Goal: Information Seeking & Learning: Compare options

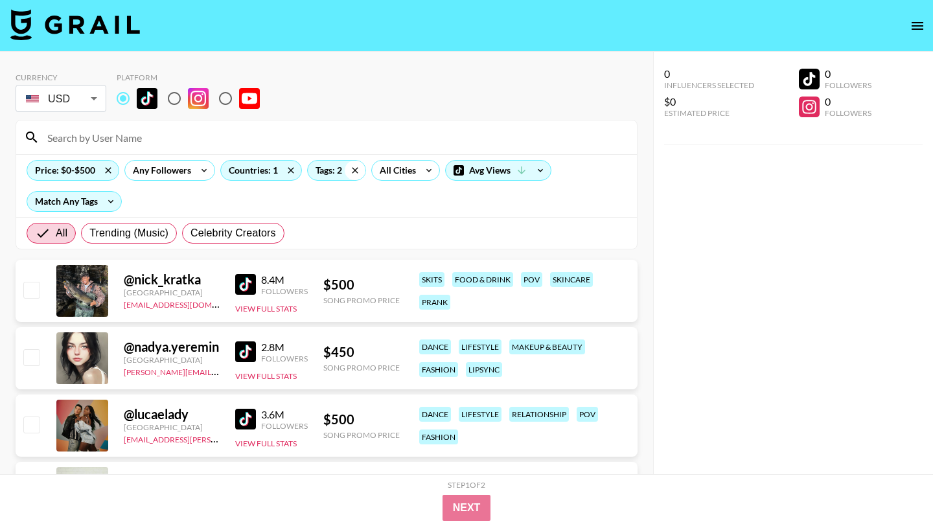
click at [352, 169] on icon at bounding box center [355, 170] width 21 height 19
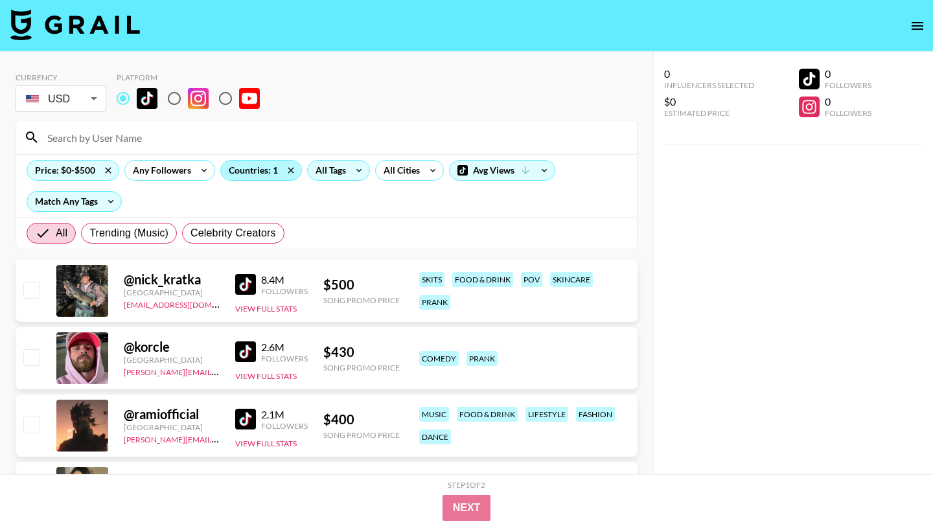
click at [277, 170] on div "Countries: 1" at bounding box center [261, 170] width 80 height 19
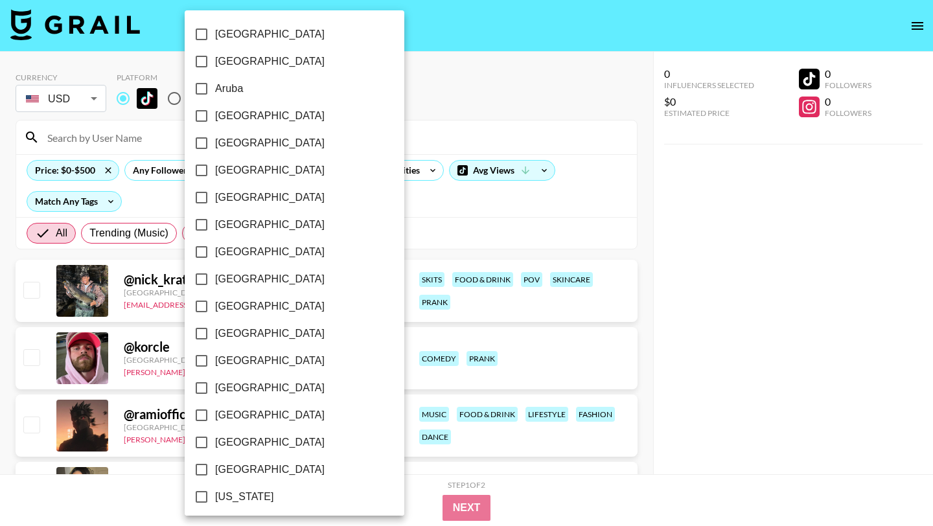
click at [355, 153] on div at bounding box center [466, 263] width 933 height 526
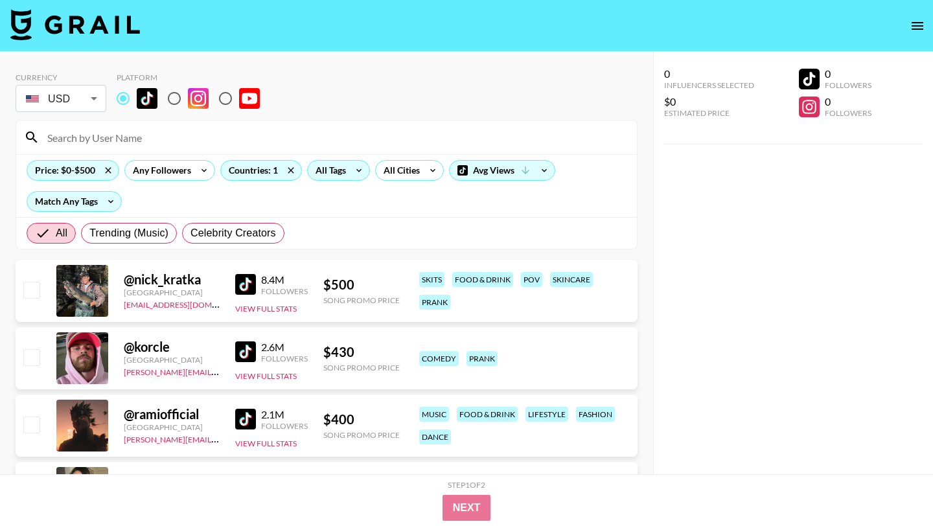
click at [324, 170] on div "All Tags" at bounding box center [328, 170] width 41 height 19
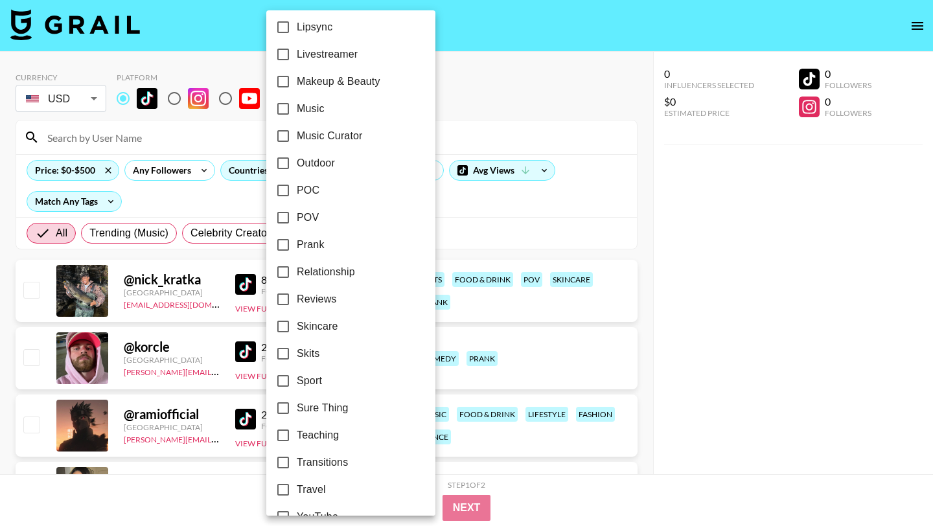
scroll to position [712, 0]
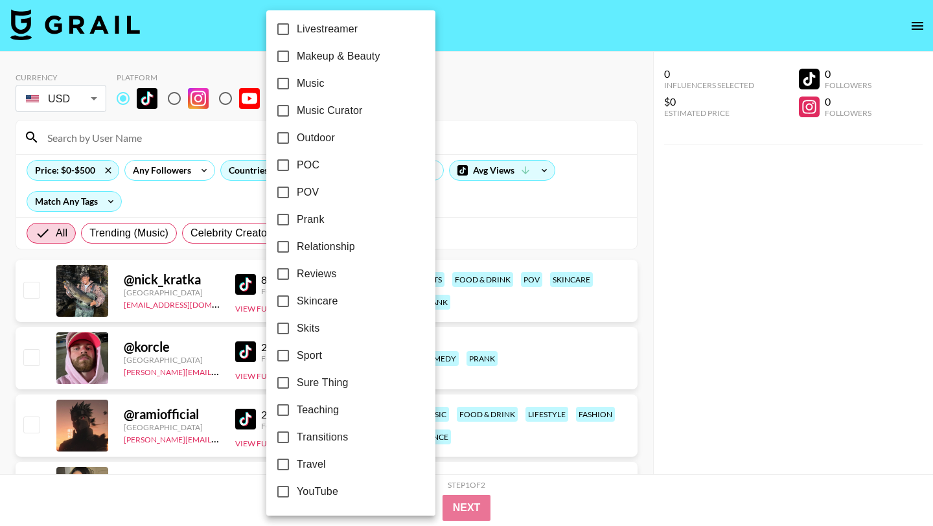
click at [281, 356] on input "Sport" at bounding box center [282, 355] width 27 height 27
checkbox input "true"
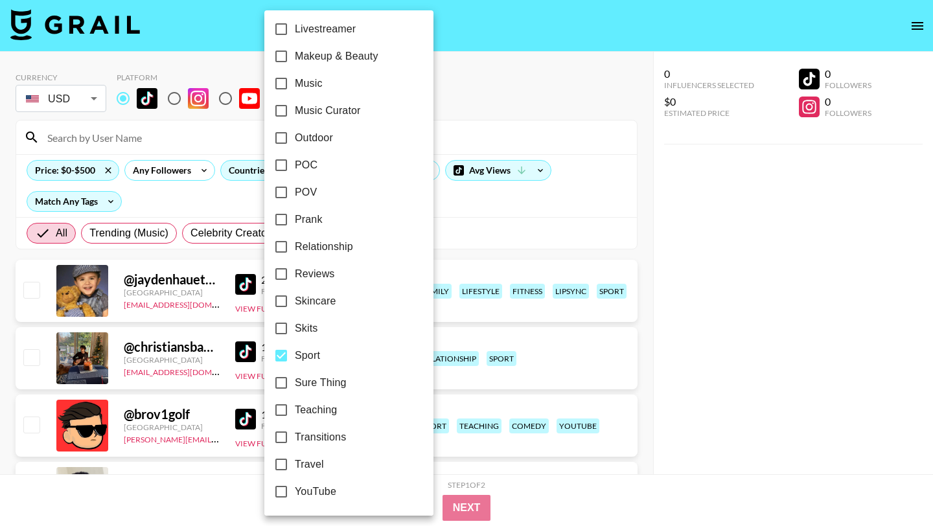
click at [457, 81] on div at bounding box center [466, 263] width 933 height 526
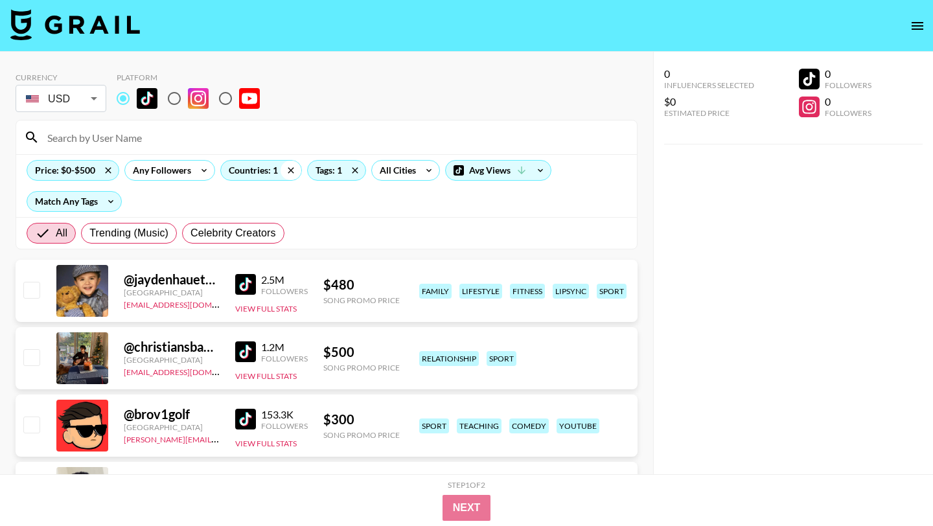
click at [295, 170] on icon at bounding box center [290, 170] width 21 height 19
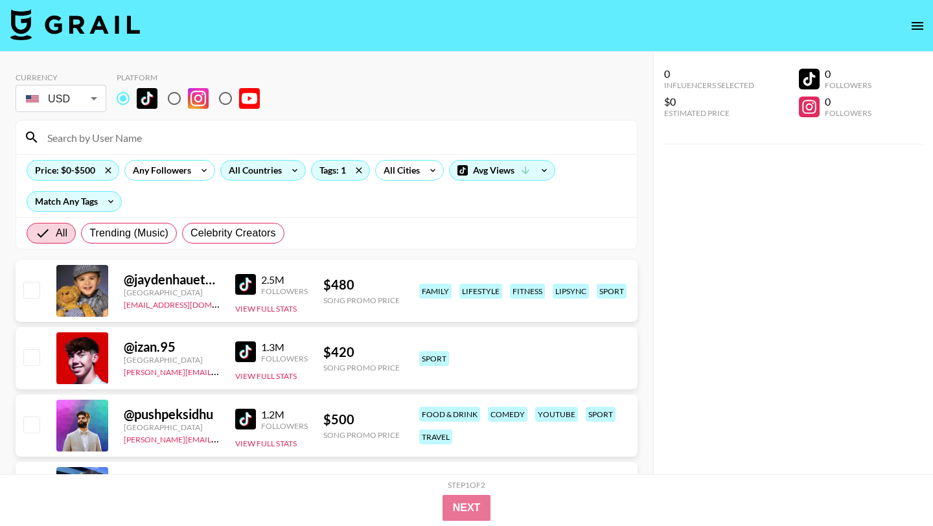
click at [255, 172] on div "All Countries" at bounding box center [252, 170] width 63 height 19
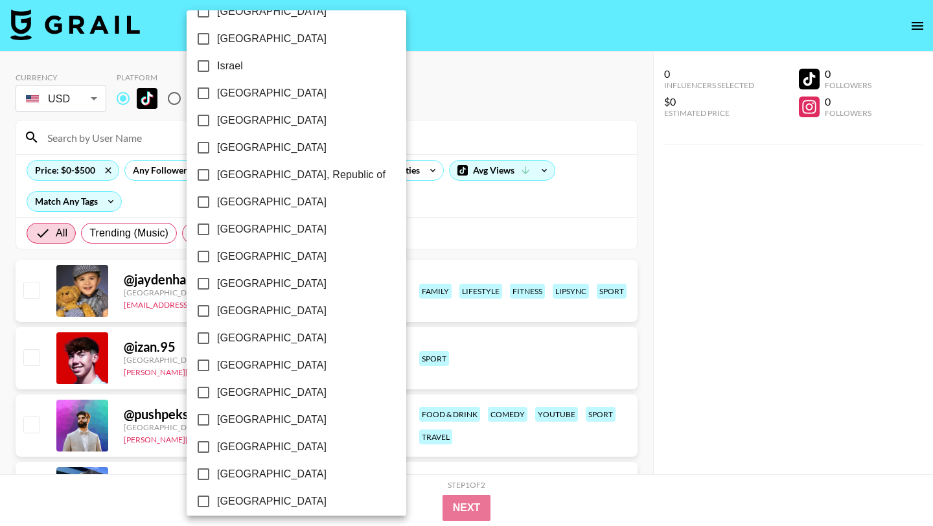
scroll to position [984, 0]
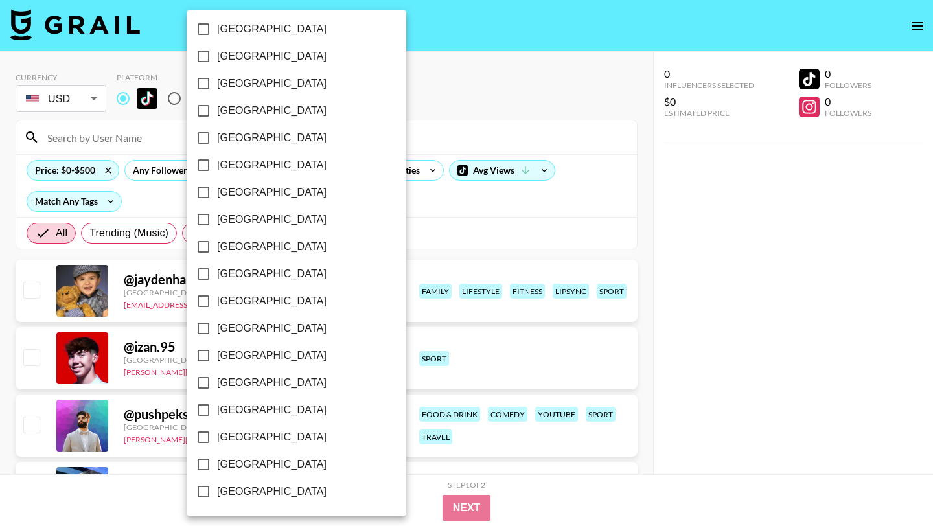
click at [203, 436] on input "[GEOGRAPHIC_DATA]" at bounding box center [203, 437] width 27 height 27
checkbox input "true"
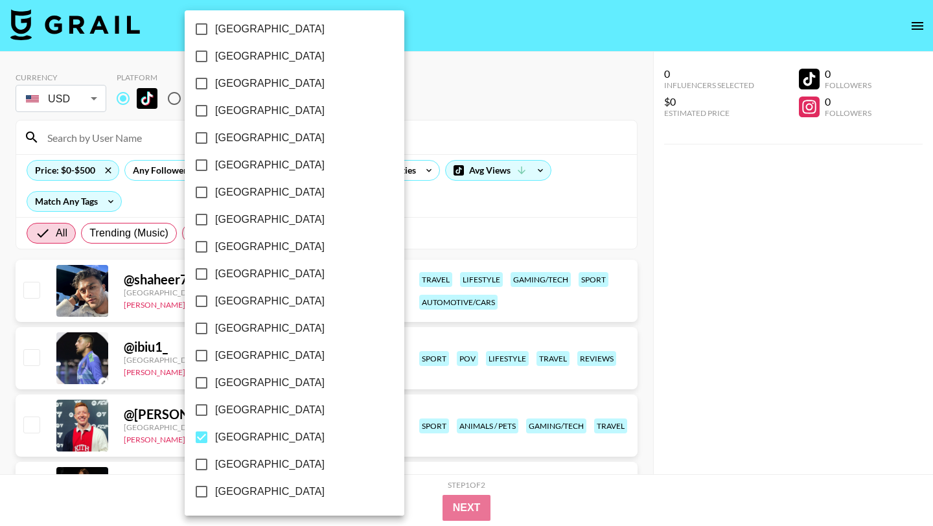
click at [389, 108] on div at bounding box center [466, 263] width 933 height 526
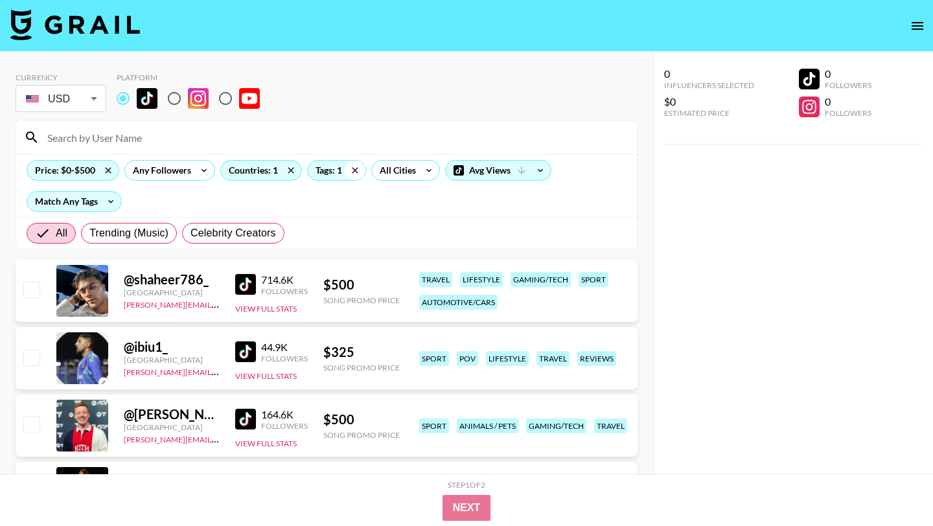
click at [351, 168] on icon at bounding box center [355, 170] width 21 height 19
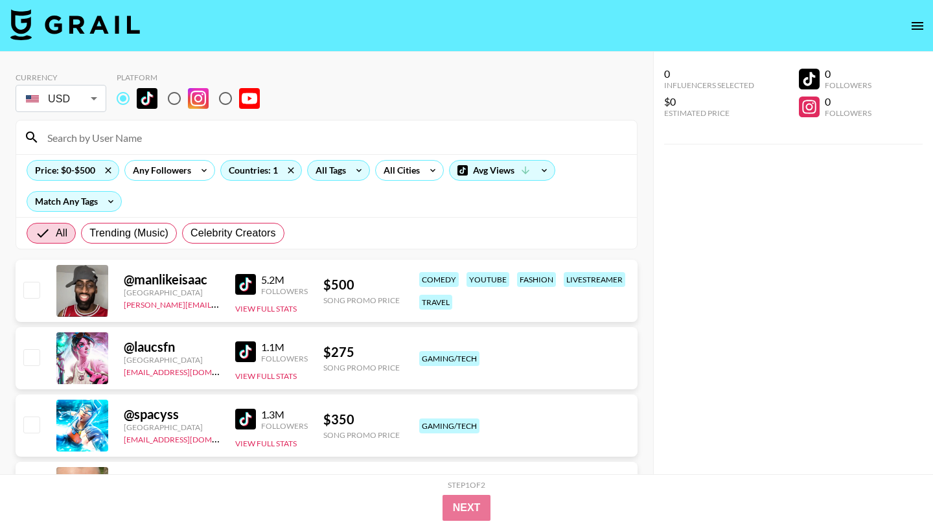
click at [334, 170] on div "All Tags" at bounding box center [328, 170] width 41 height 19
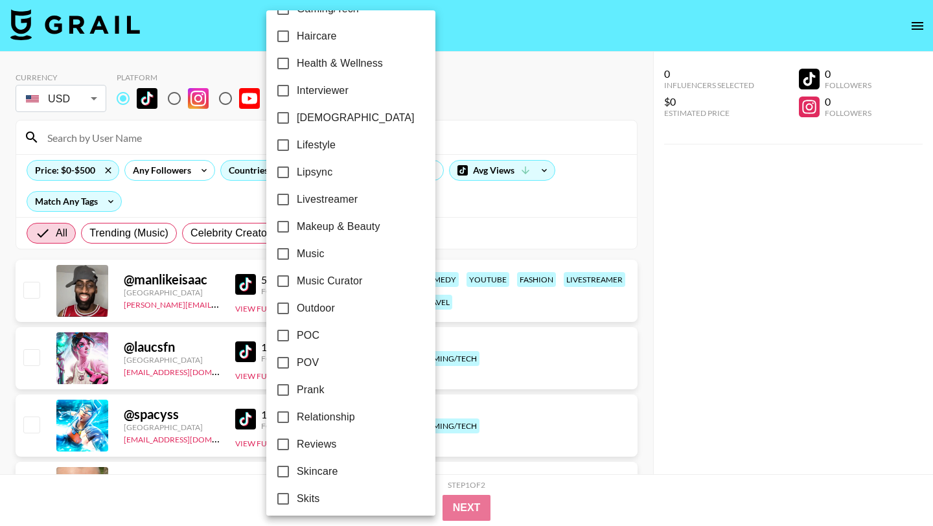
scroll to position [712, 0]
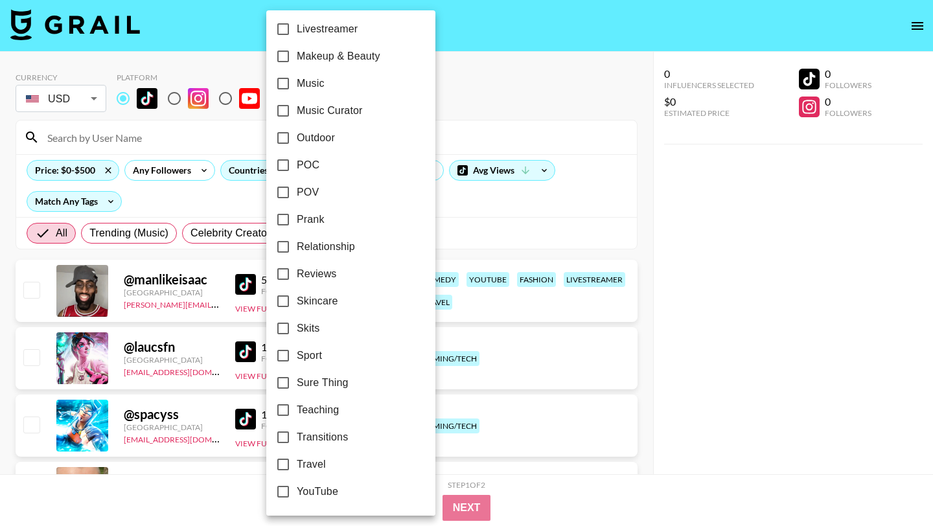
click at [285, 159] on input "POC" at bounding box center [282, 165] width 27 height 27
checkbox input "true"
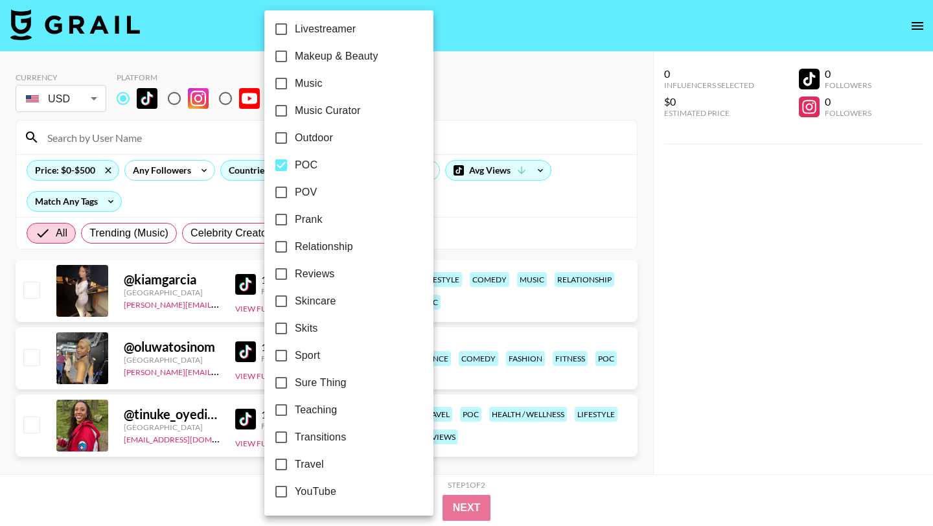
click at [491, 136] on div at bounding box center [466, 263] width 933 height 526
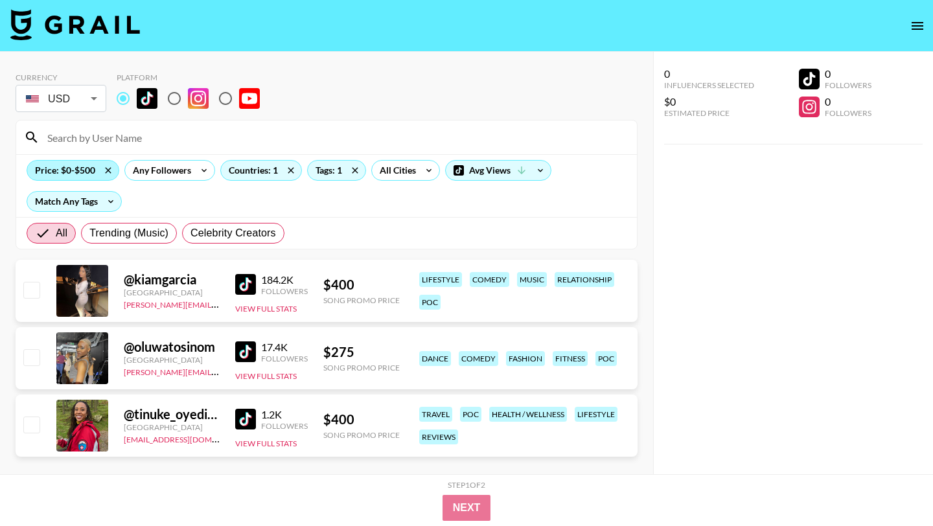
click at [90, 166] on div "Price: $0-$500" at bounding box center [72, 170] width 91 height 19
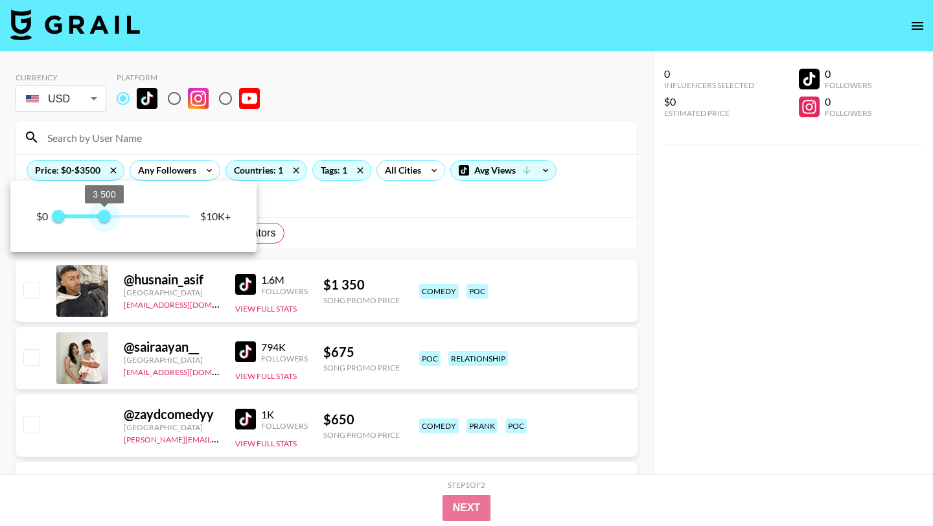
drag, startPoint x: 63, startPoint y: 212, endPoint x: 155, endPoint y: 210, distance: 92.0
click at [111, 211] on span "3 500" at bounding box center [104, 216] width 13 height 13
type input "7500"
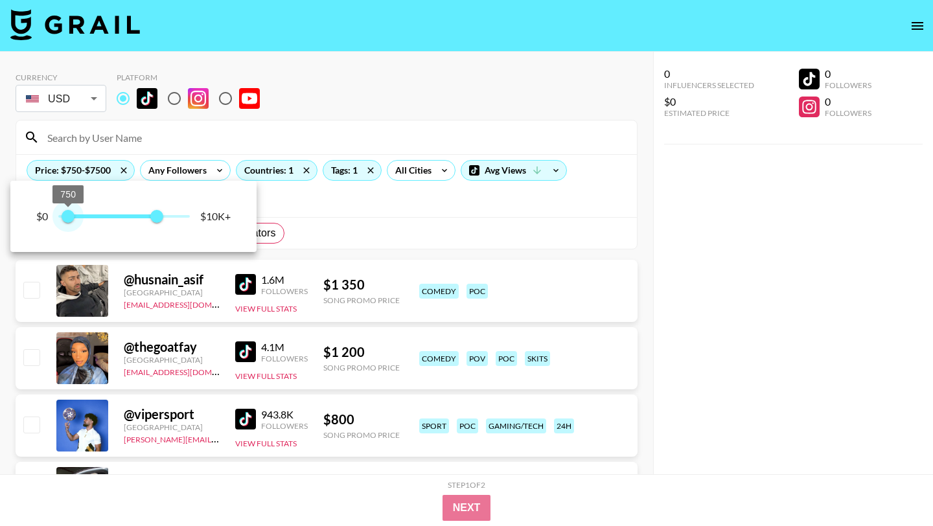
type input "500"
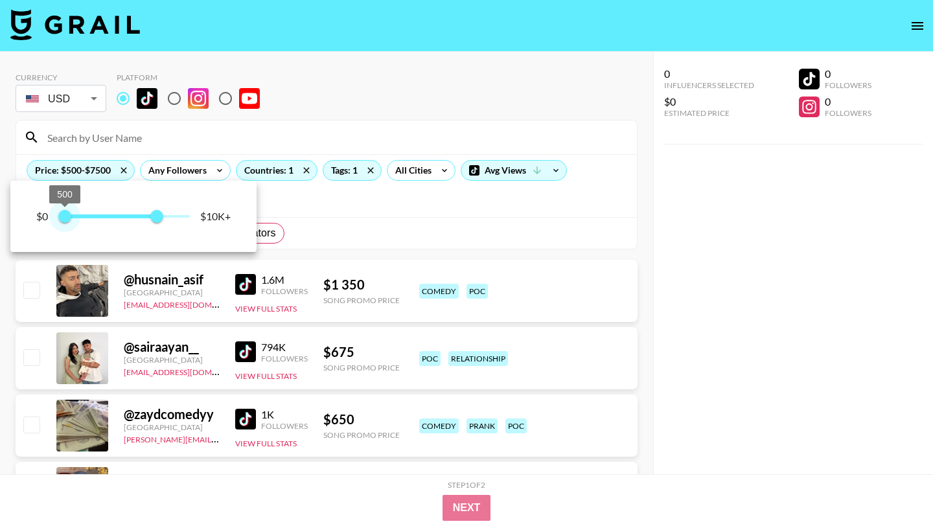
drag, startPoint x: 62, startPoint y: 212, endPoint x: 67, endPoint y: 207, distance: 6.9
click at [67, 210] on span "500" at bounding box center [64, 216] width 13 height 13
click at [336, 209] on div at bounding box center [466, 263] width 933 height 526
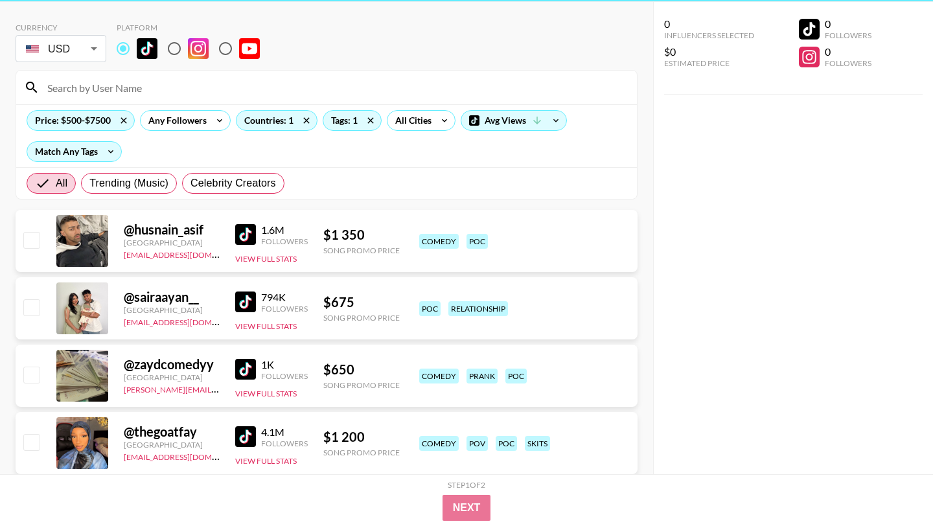
scroll to position [0, 0]
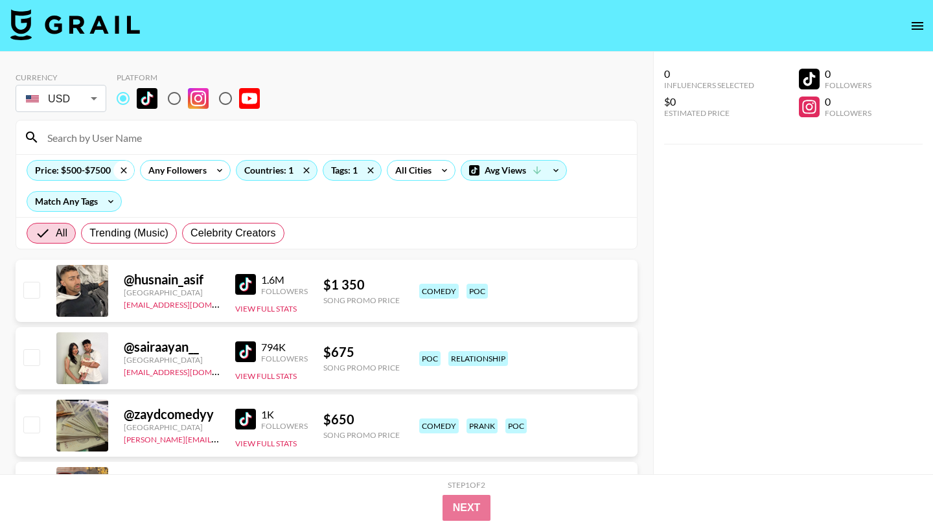
click at [122, 170] on icon at bounding box center [123, 170] width 21 height 19
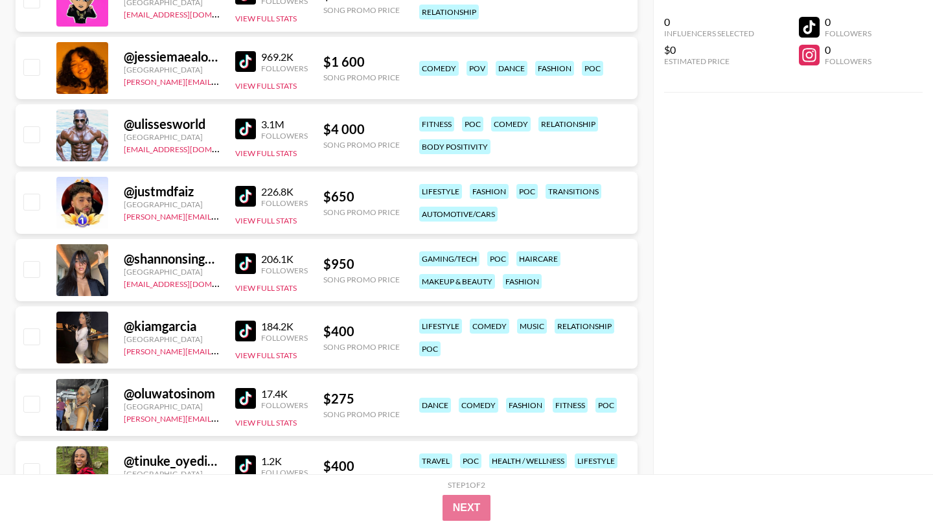
scroll to position [698, 0]
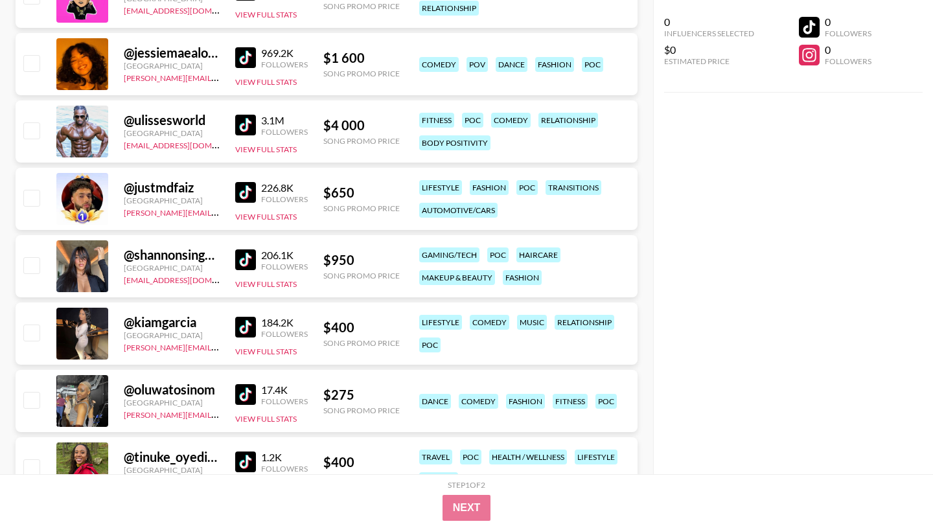
click at [248, 259] on img at bounding box center [245, 259] width 21 height 21
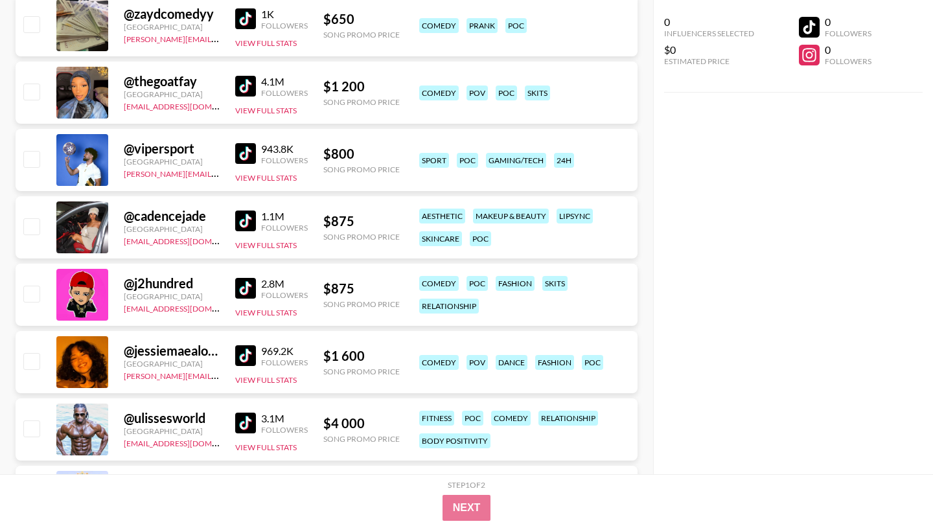
scroll to position [0, 0]
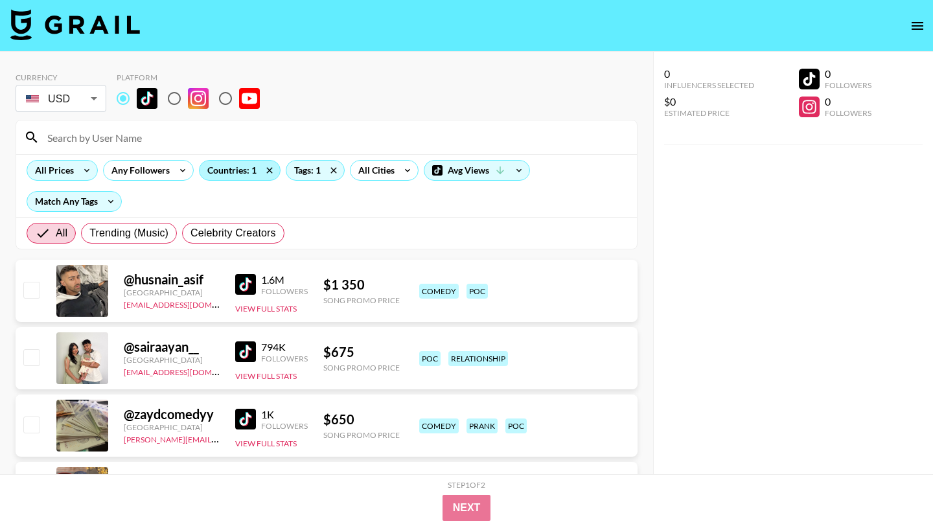
click at [238, 174] on div "Countries: 1" at bounding box center [239, 170] width 80 height 19
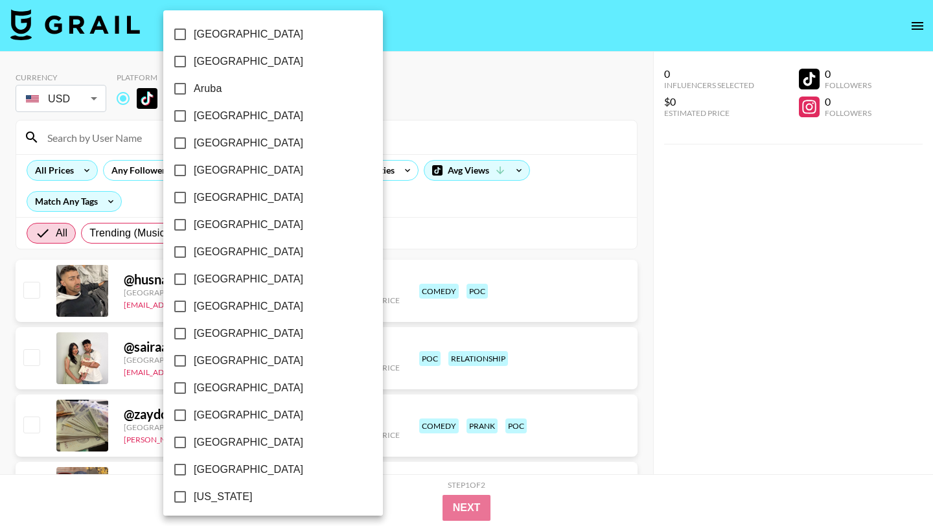
scroll to position [984, 0]
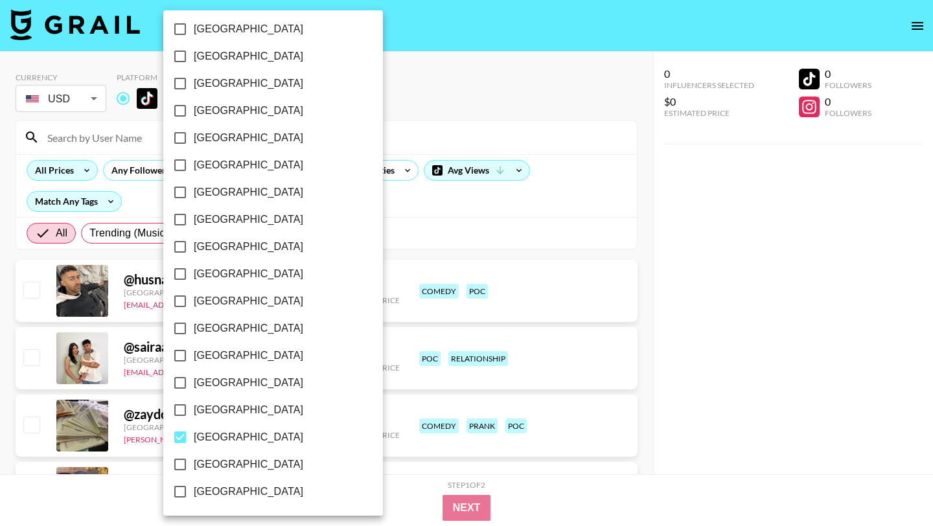
click at [182, 465] on input "[GEOGRAPHIC_DATA]" at bounding box center [179, 464] width 27 height 27
checkbox input "true"
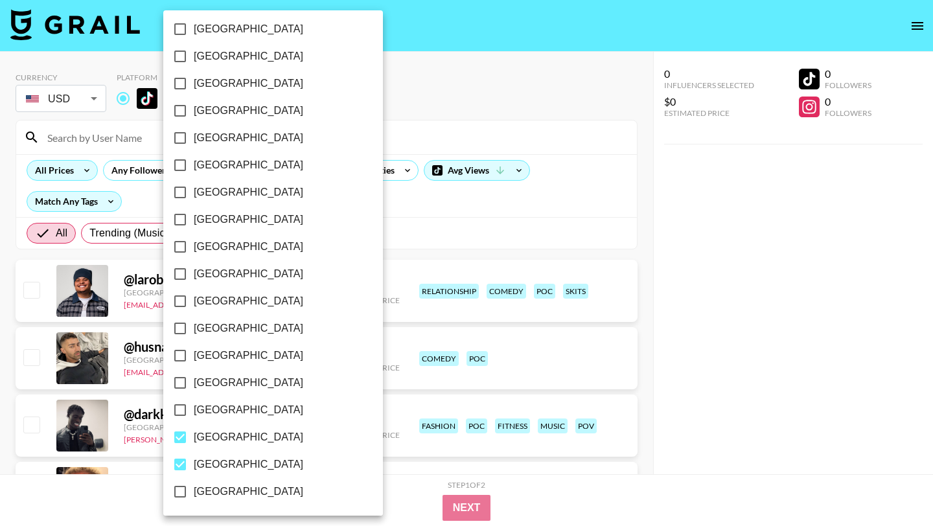
click at [421, 238] on div at bounding box center [466, 263] width 933 height 526
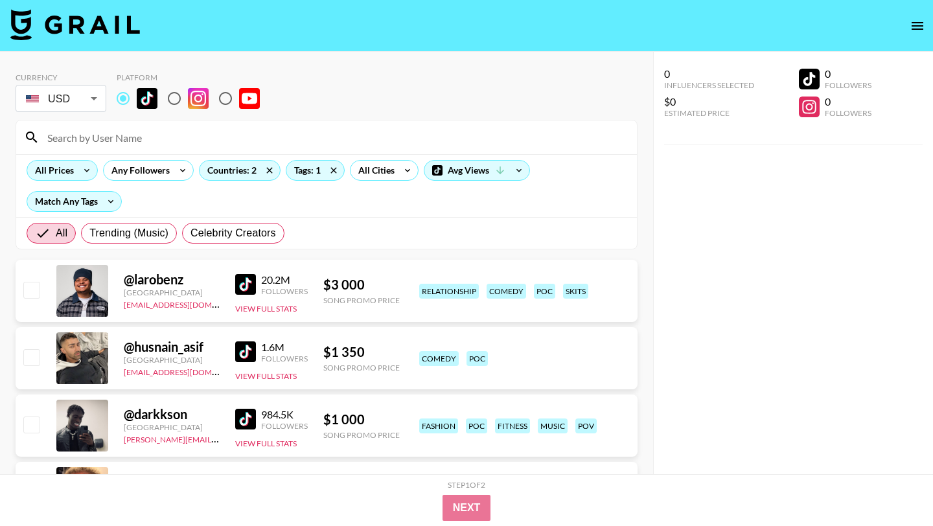
click at [247, 285] on img at bounding box center [245, 284] width 21 height 21
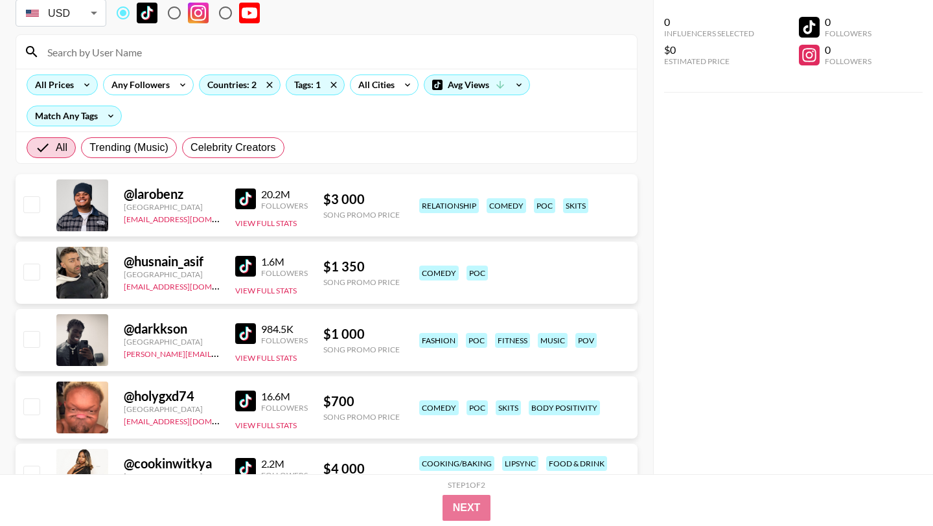
scroll to position [303, 0]
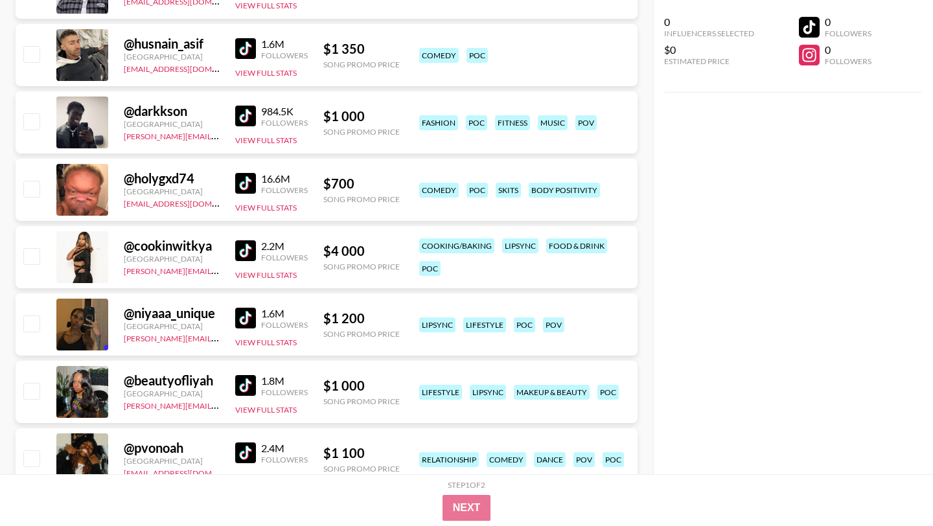
click at [247, 249] on img at bounding box center [245, 250] width 21 height 21
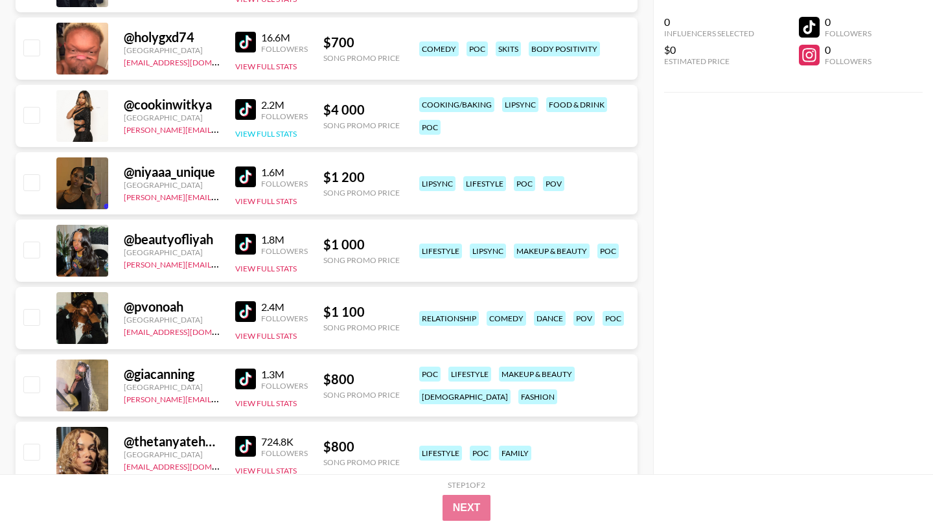
scroll to position [445, 0]
click at [240, 239] on img at bounding box center [245, 243] width 21 height 21
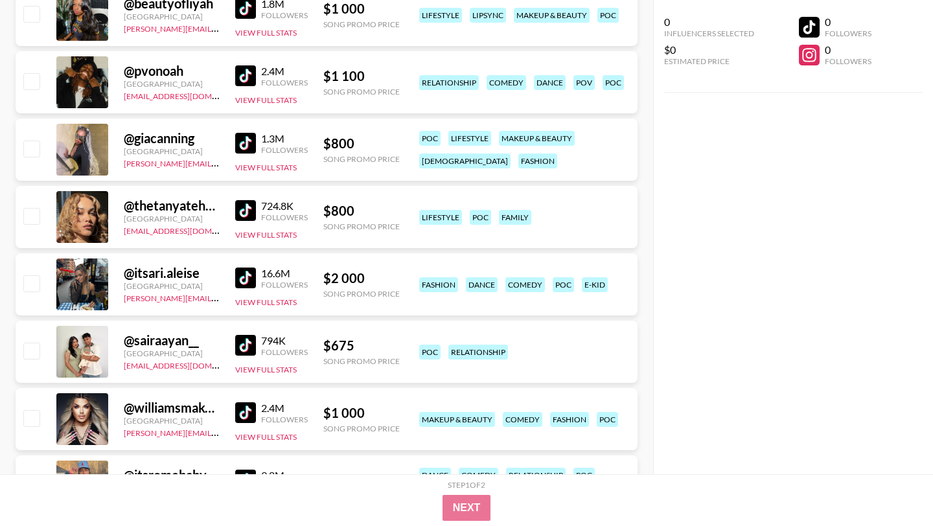
scroll to position [681, 0]
click at [241, 146] on img at bounding box center [245, 142] width 21 height 21
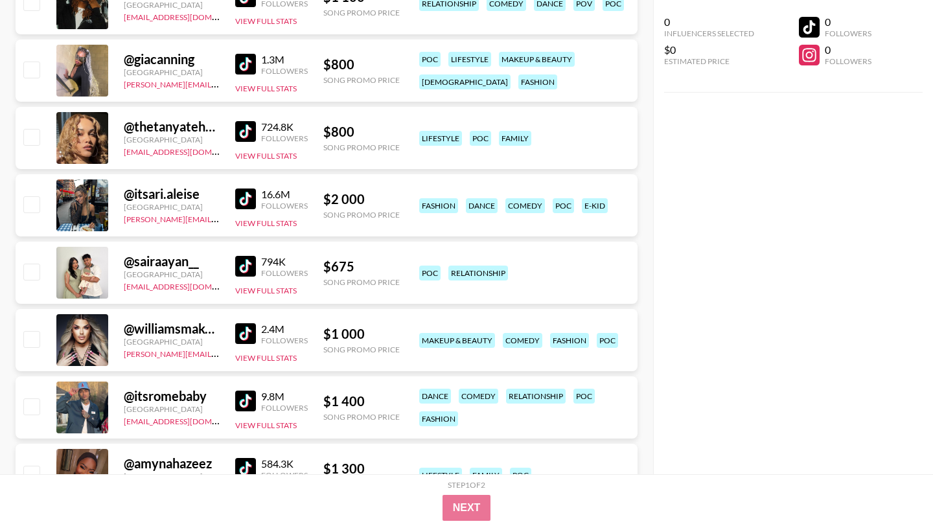
scroll to position [772, 0]
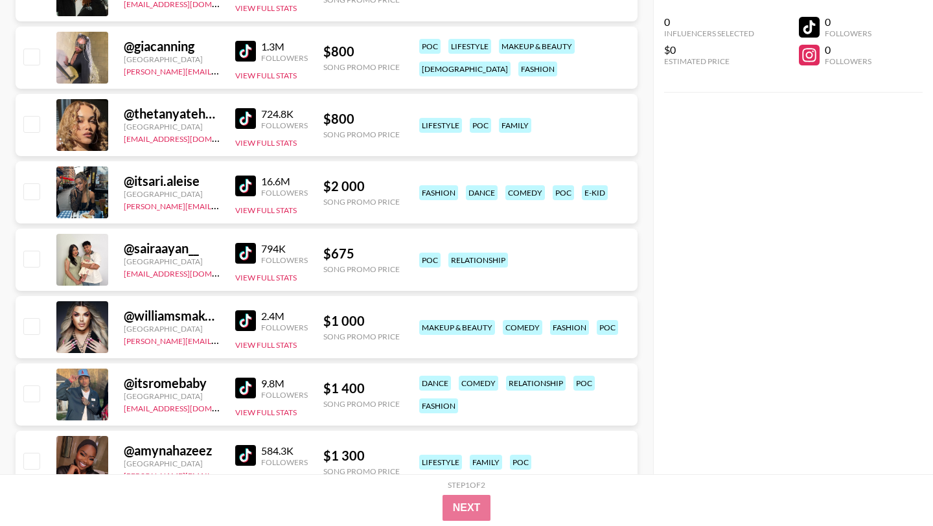
click at [241, 181] on img at bounding box center [245, 186] width 21 height 21
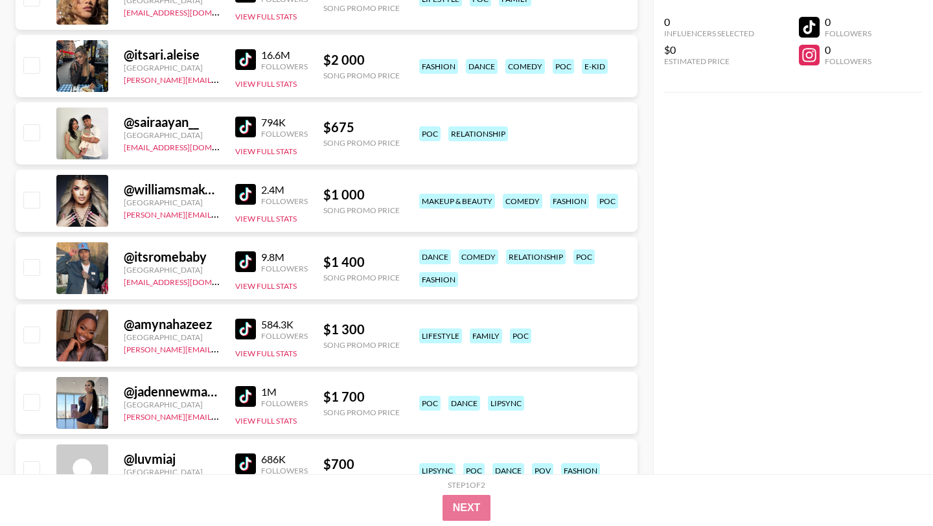
scroll to position [908, 0]
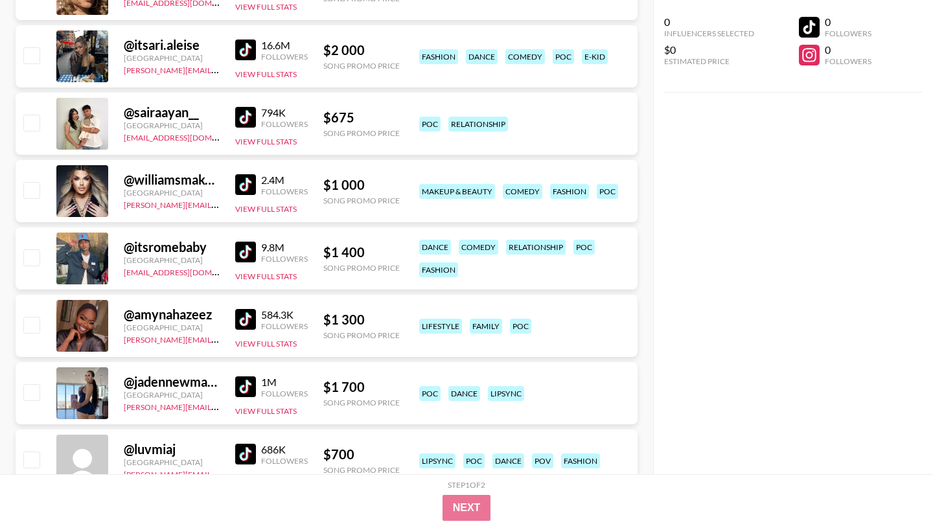
click at [248, 115] on img at bounding box center [245, 117] width 21 height 21
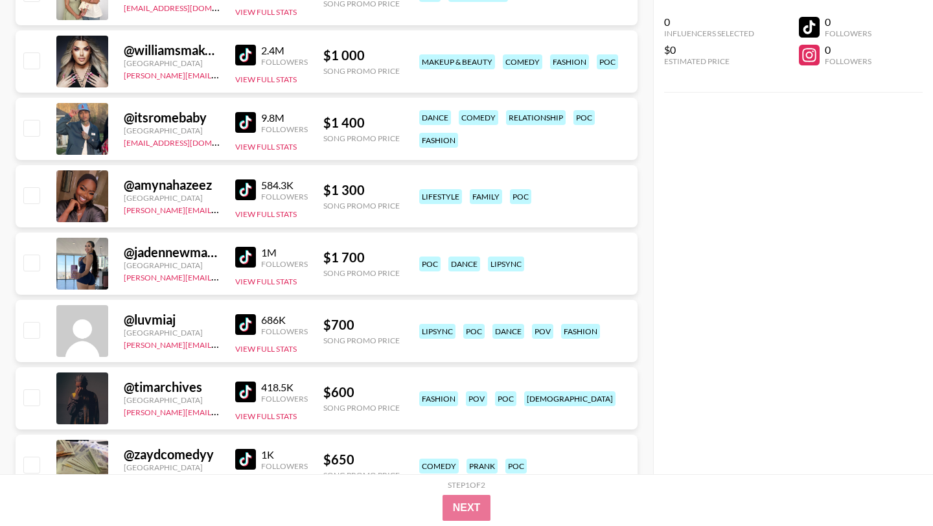
scroll to position [1052, 0]
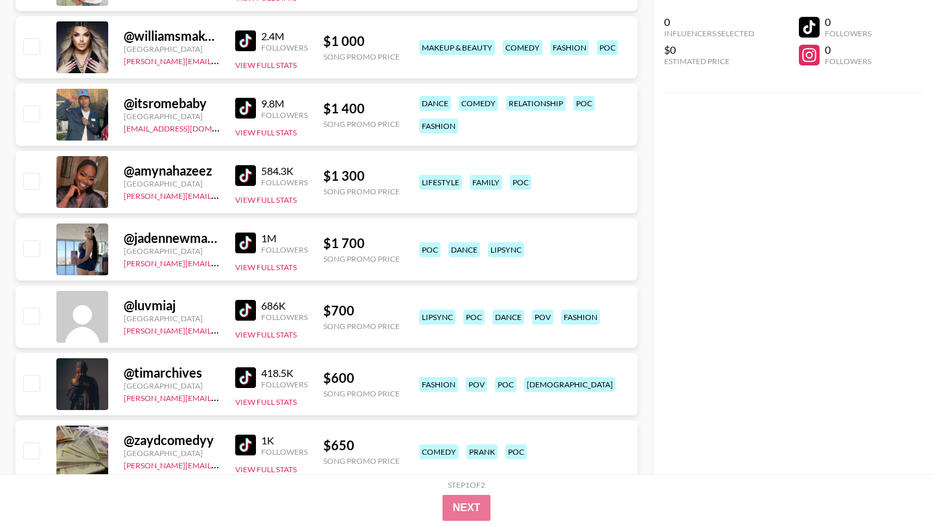
click at [242, 176] on img at bounding box center [245, 175] width 21 height 21
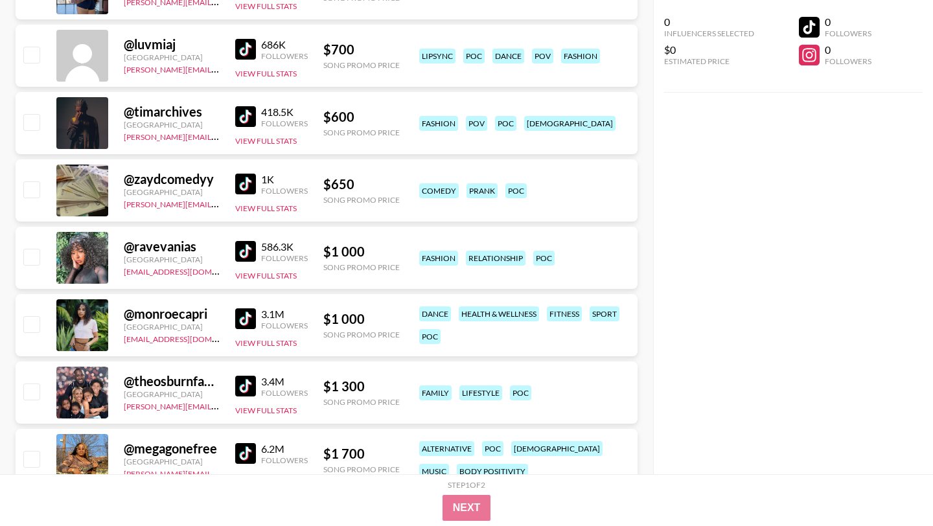
scroll to position [1341, 0]
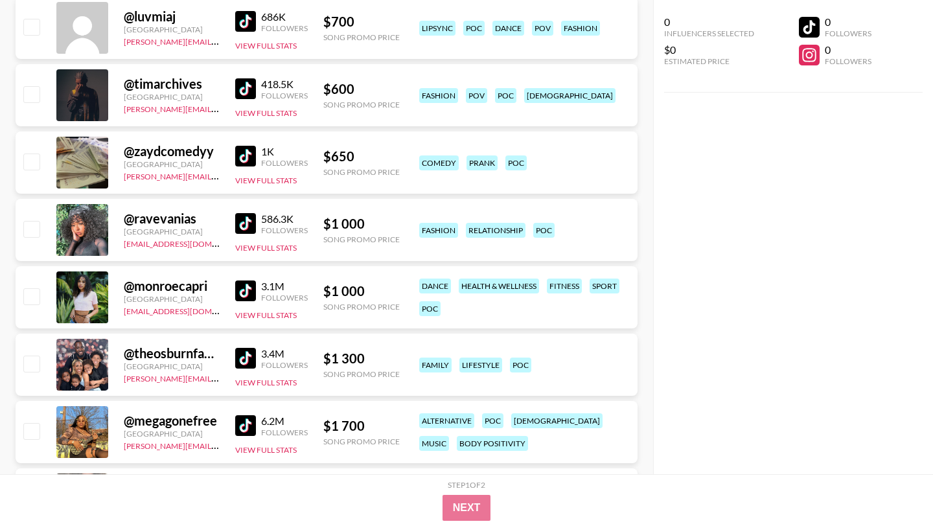
click at [240, 155] on img at bounding box center [245, 156] width 21 height 21
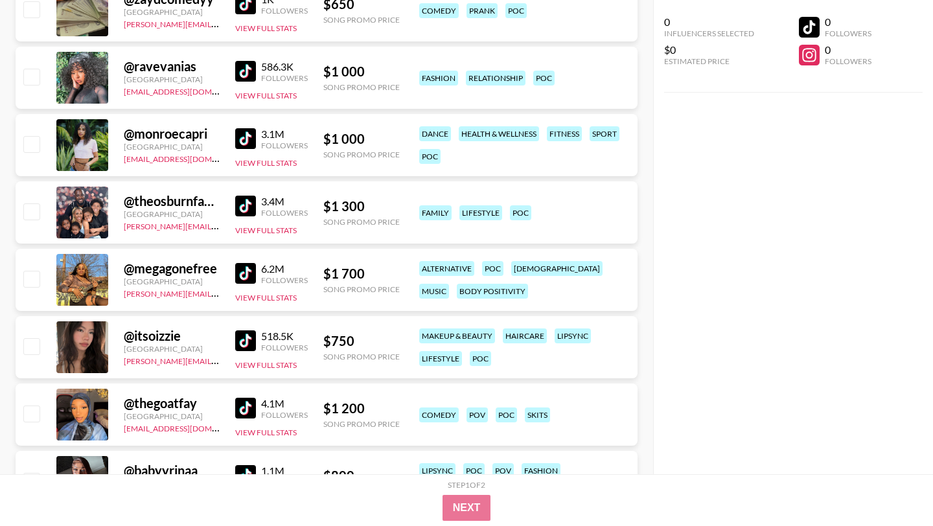
scroll to position [1495, 0]
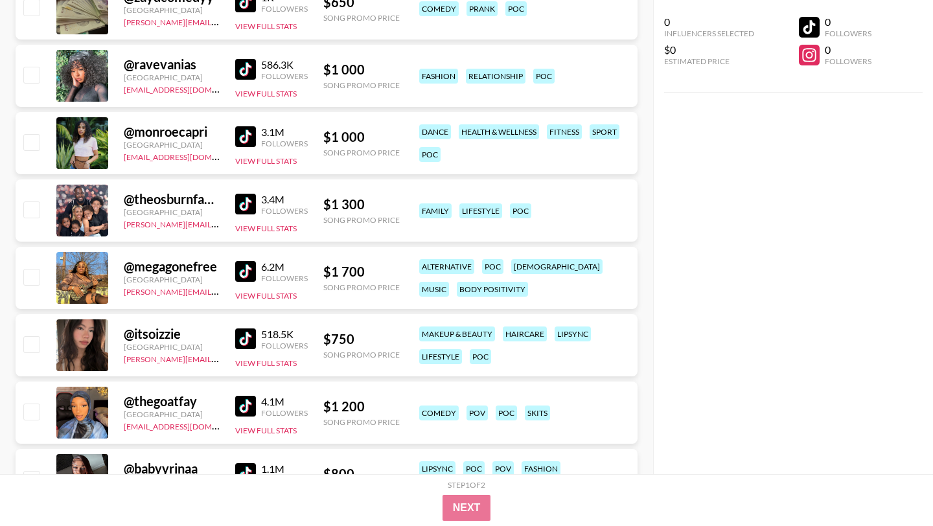
click at [247, 138] on img at bounding box center [245, 136] width 21 height 21
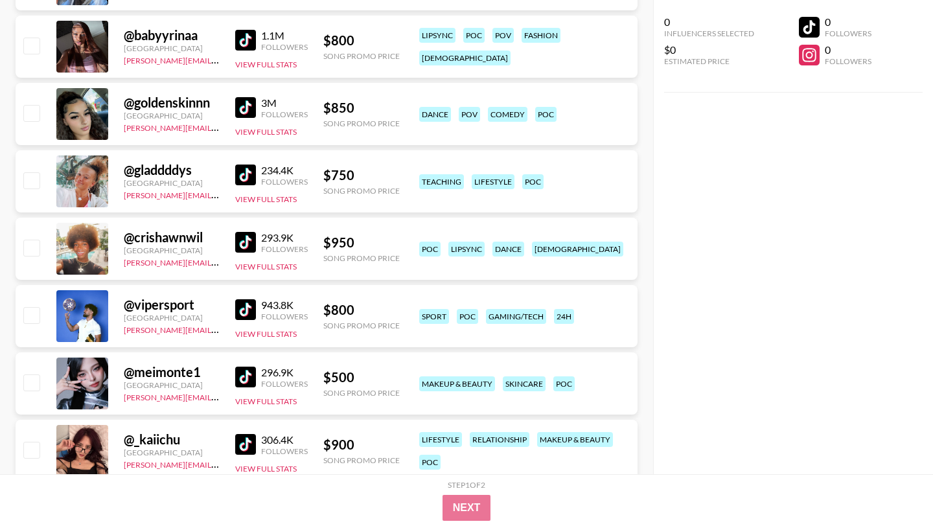
scroll to position [1909, 0]
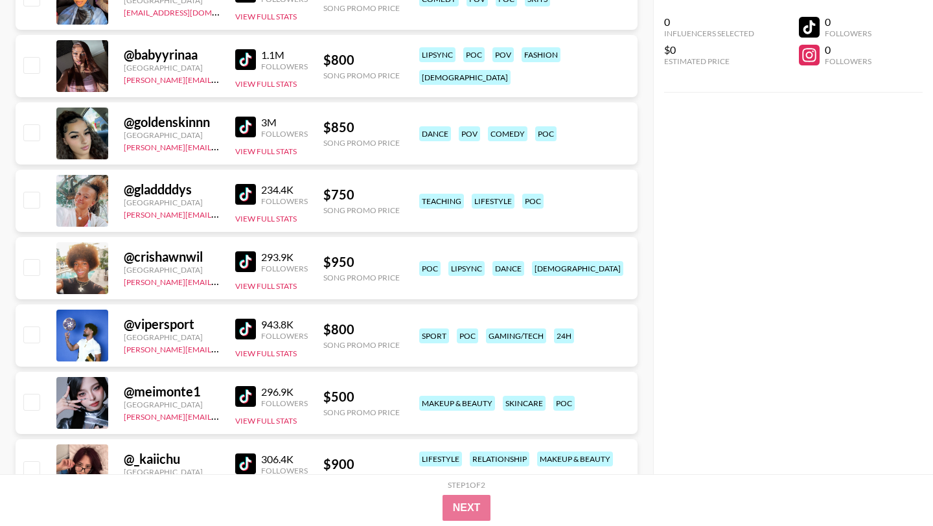
click at [245, 126] on img at bounding box center [245, 127] width 21 height 21
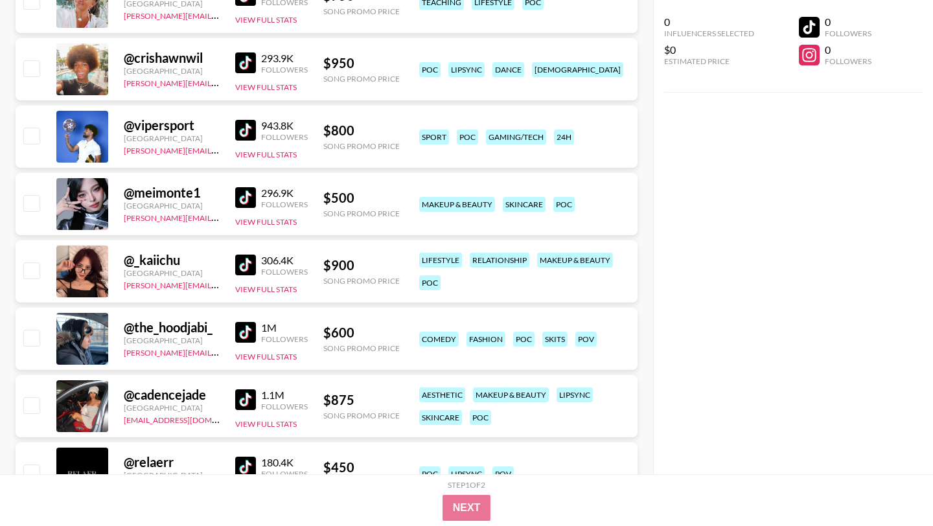
scroll to position [2108, 0]
click at [240, 258] on img at bounding box center [245, 264] width 21 height 21
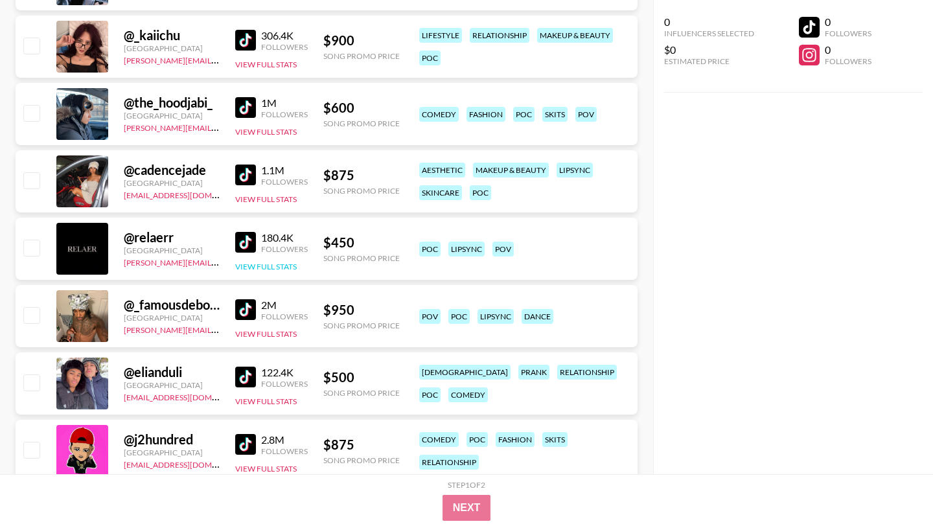
scroll to position [2335, 0]
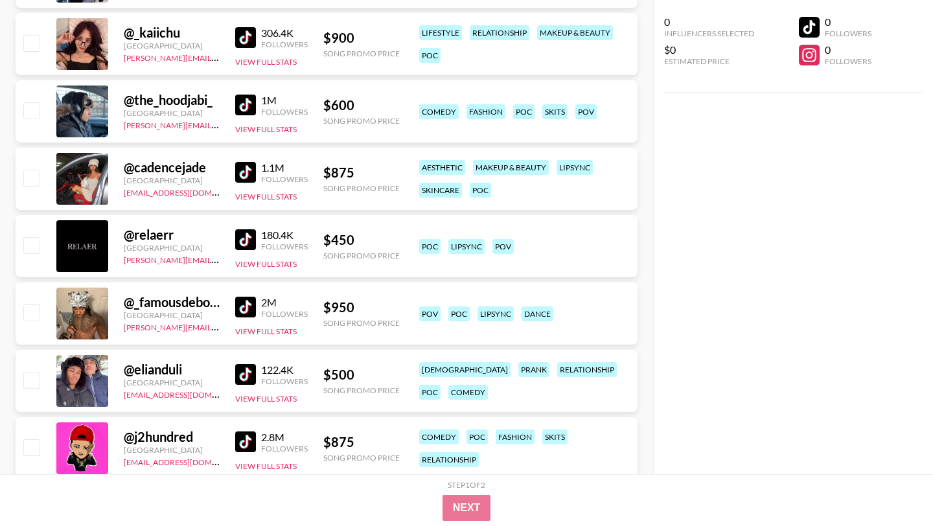
click at [248, 172] on img at bounding box center [245, 172] width 21 height 21
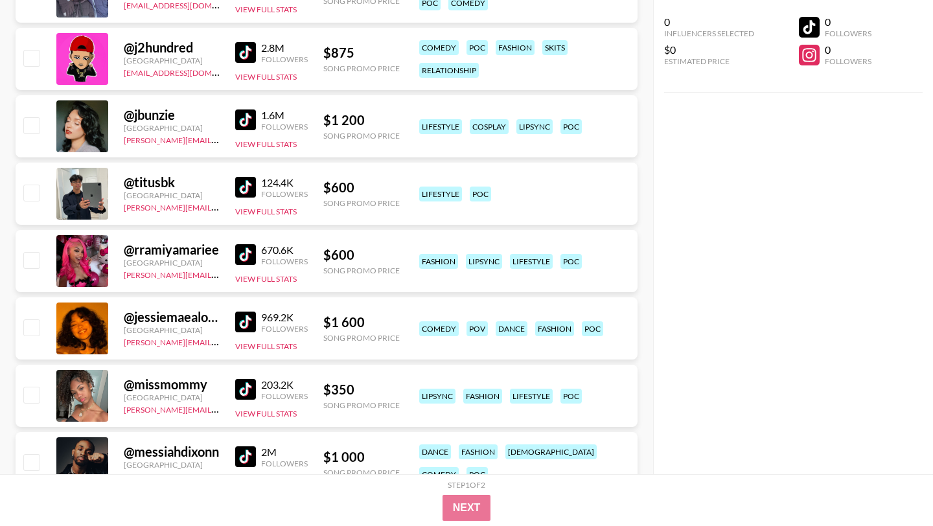
scroll to position [2729, 0]
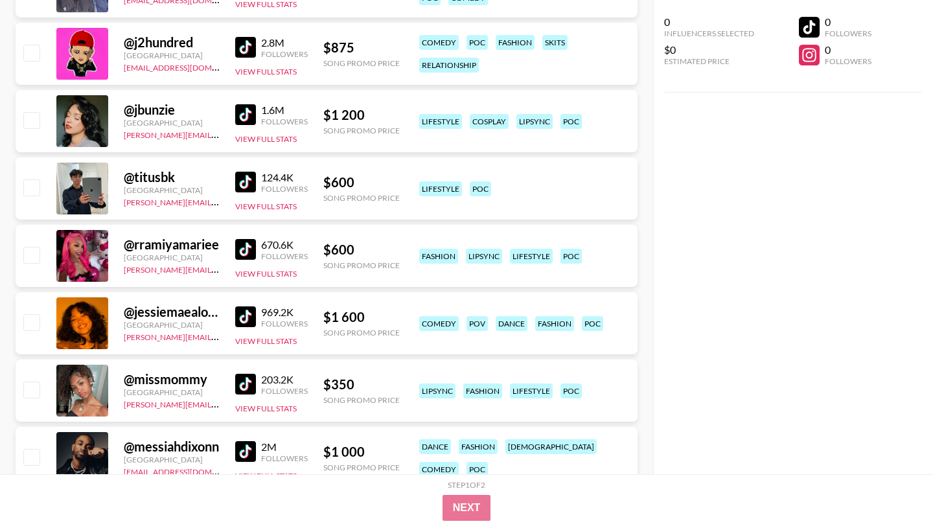
click at [242, 247] on img at bounding box center [245, 249] width 21 height 21
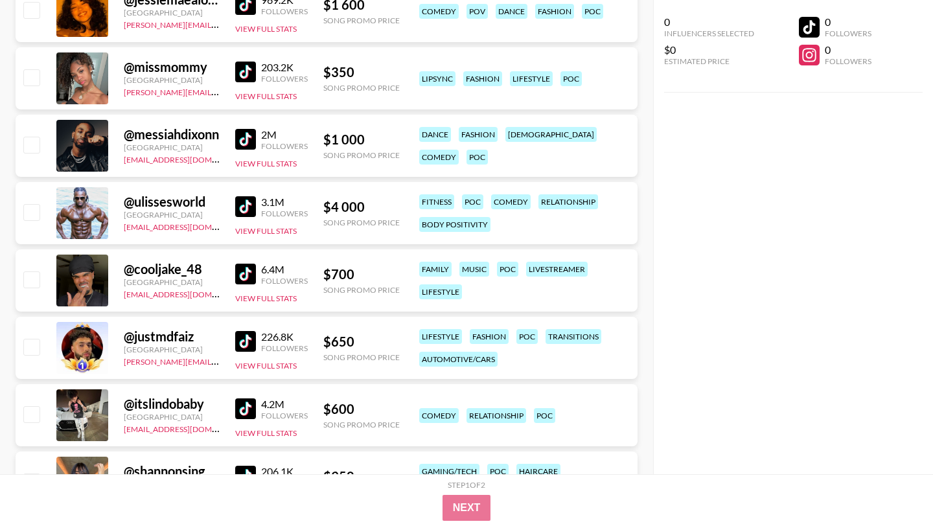
scroll to position [3052, 0]
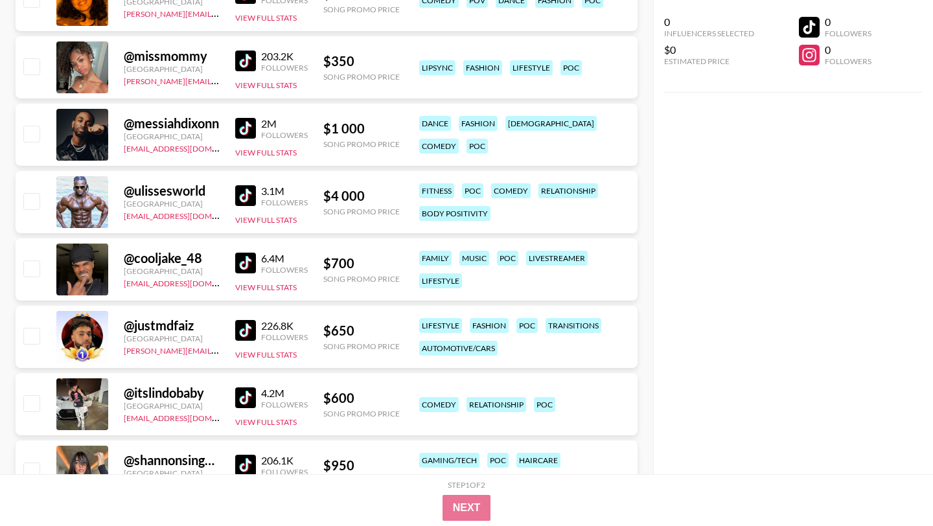
click at [248, 126] on img at bounding box center [245, 128] width 21 height 21
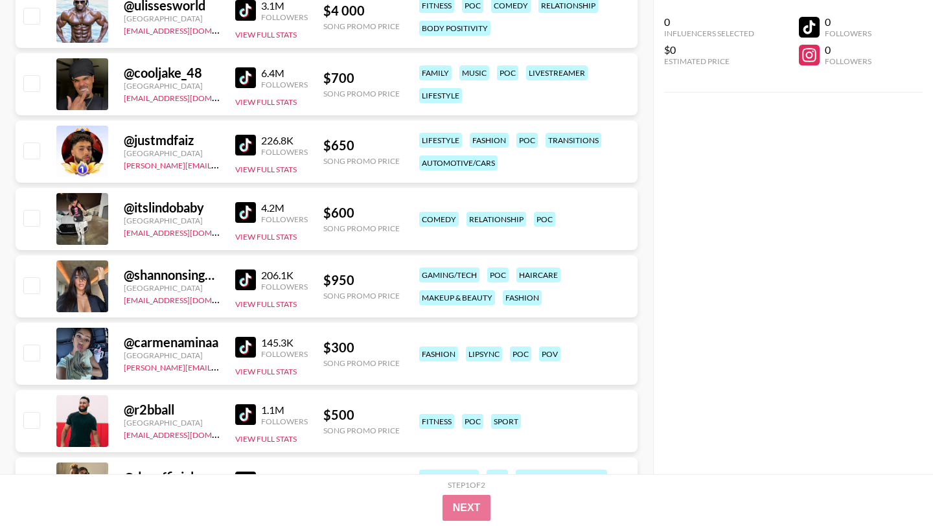
scroll to position [3243, 0]
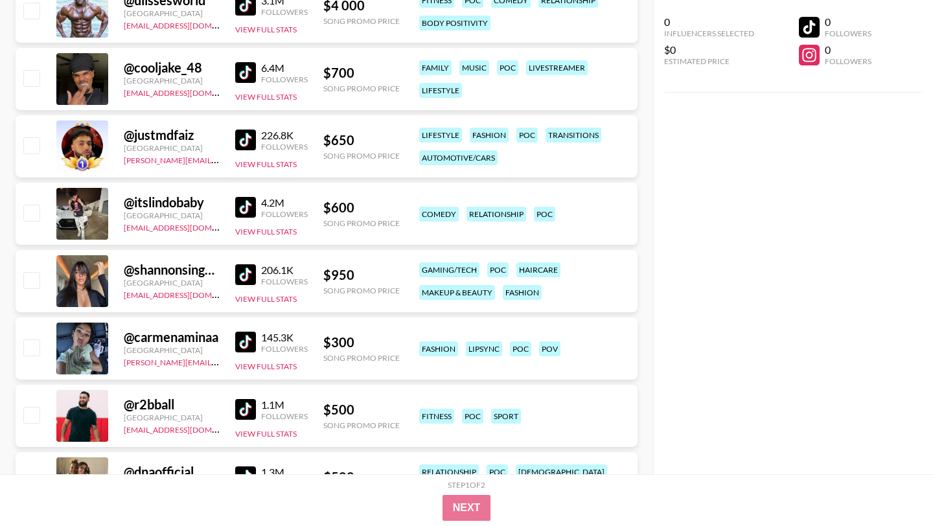
click at [253, 270] on img at bounding box center [245, 274] width 21 height 21
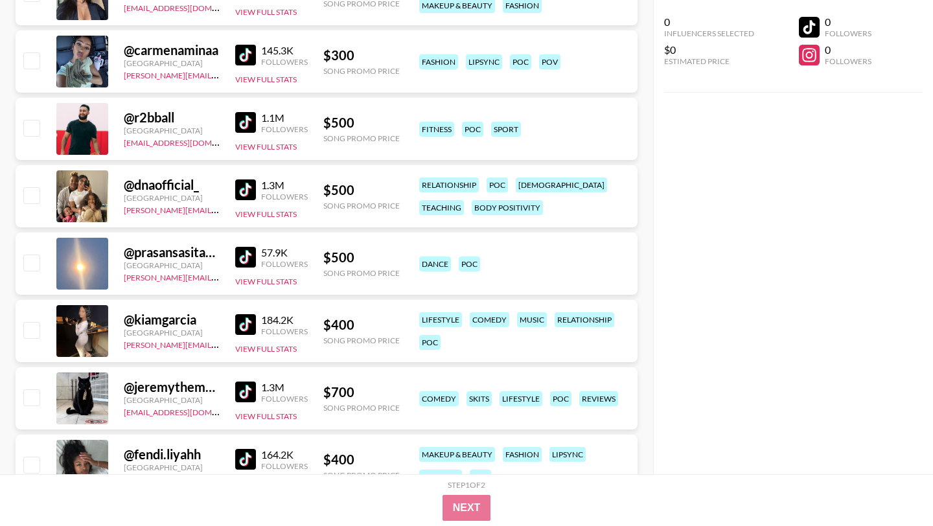
scroll to position [3538, 0]
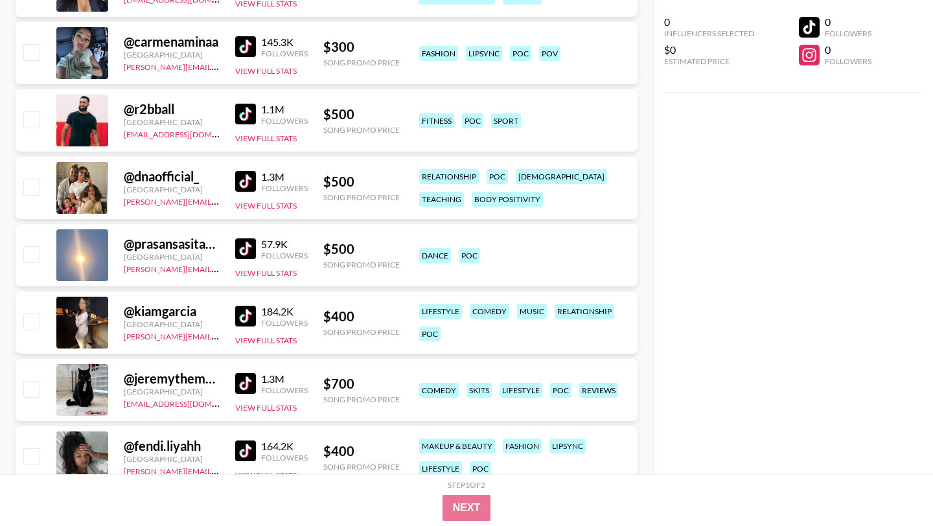
click at [250, 318] on img at bounding box center [245, 316] width 21 height 21
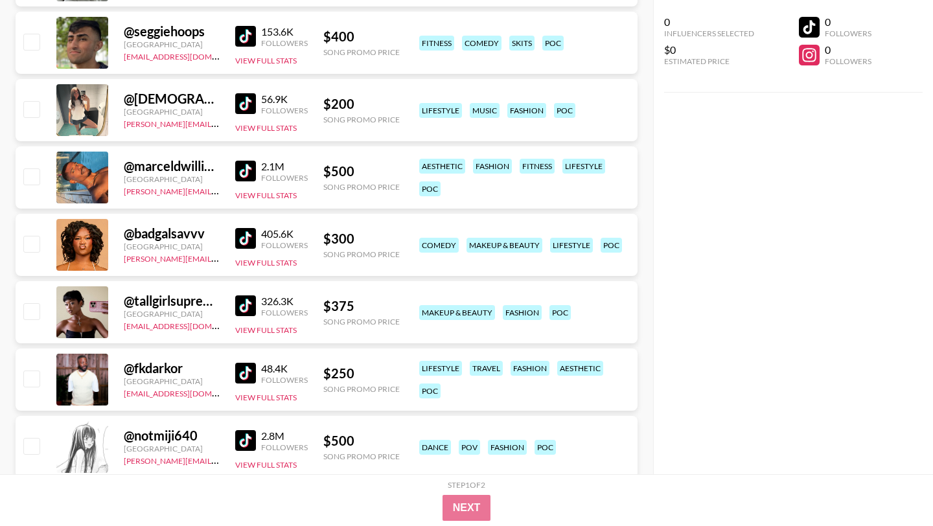
scroll to position [4075, 0]
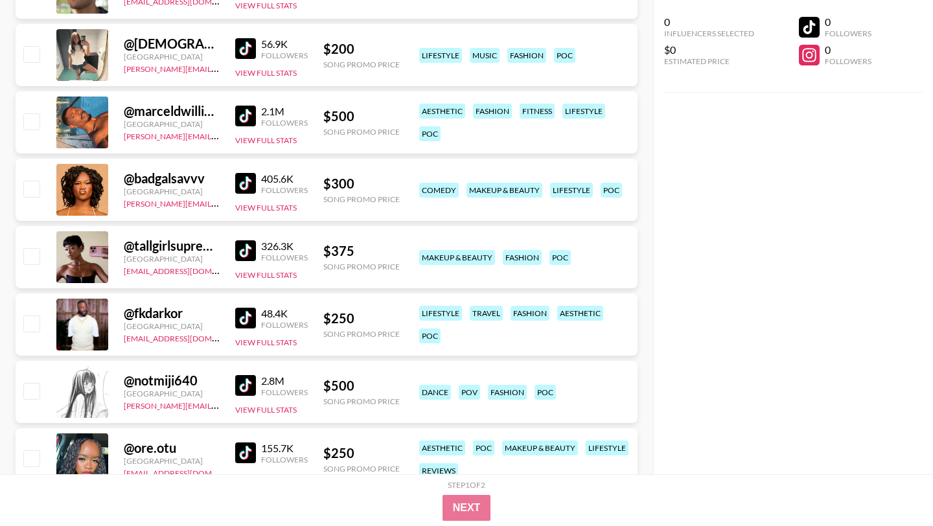
click at [245, 250] on img at bounding box center [245, 250] width 21 height 21
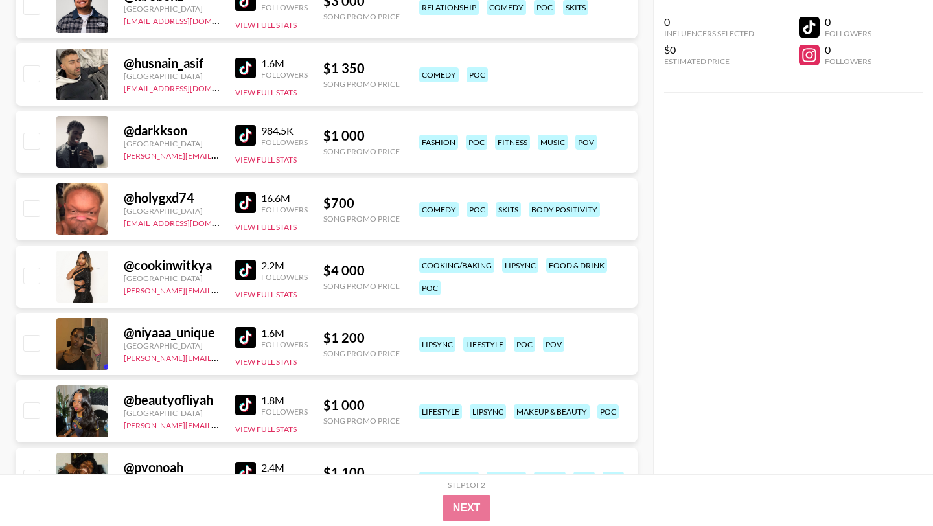
scroll to position [0, 0]
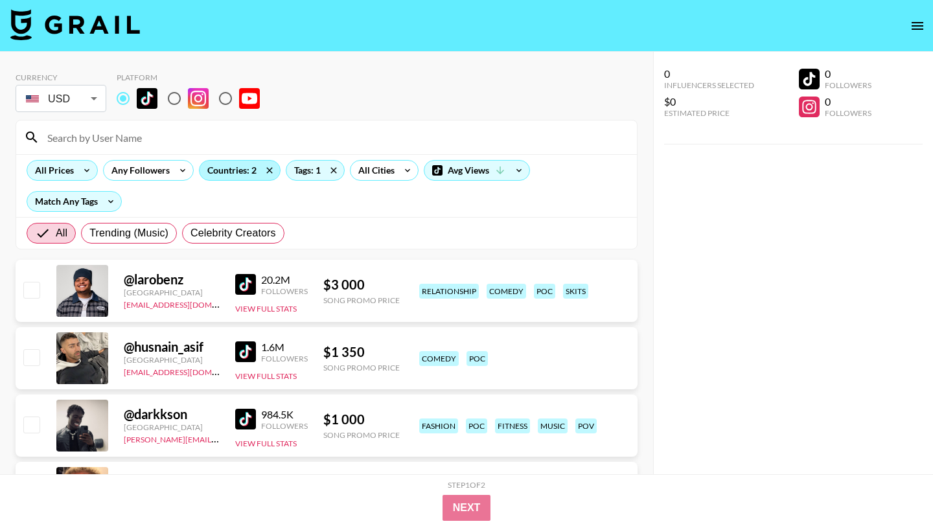
click at [238, 172] on div "Countries: 2" at bounding box center [239, 170] width 80 height 19
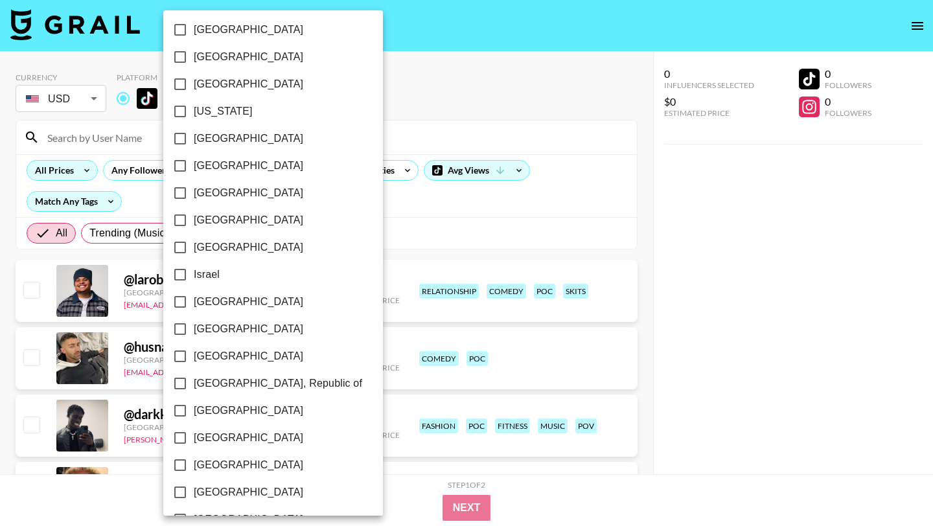
scroll to position [984, 0]
click at [182, 460] on input "[GEOGRAPHIC_DATA]" at bounding box center [179, 464] width 27 height 27
checkbox input "false"
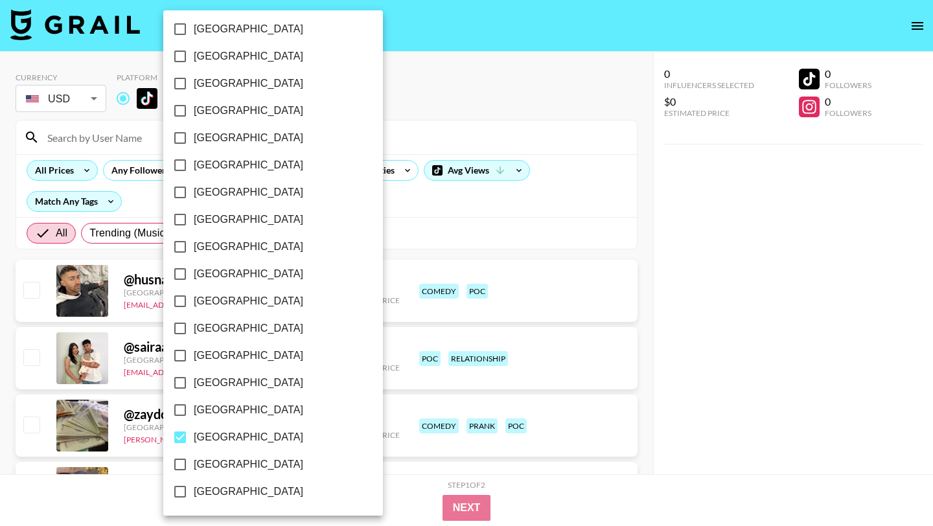
click at [528, 209] on div at bounding box center [466, 263] width 933 height 526
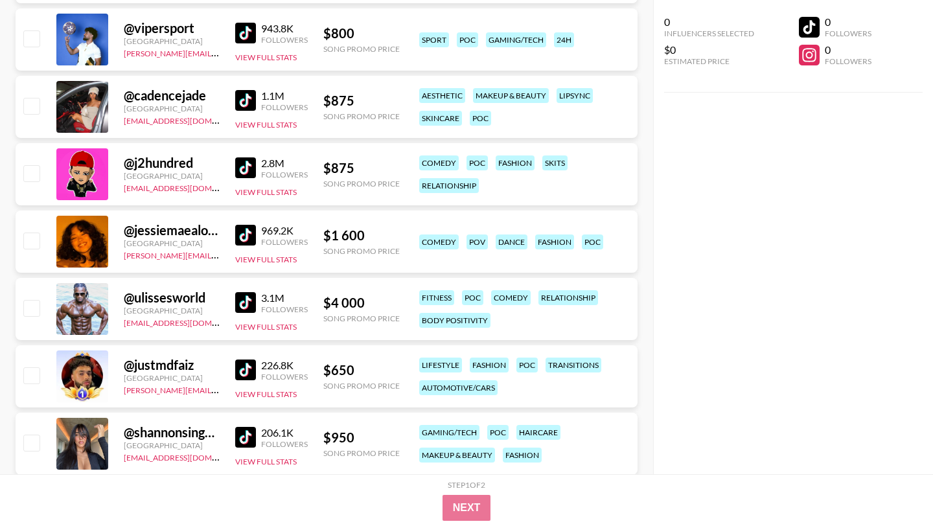
scroll to position [0, 0]
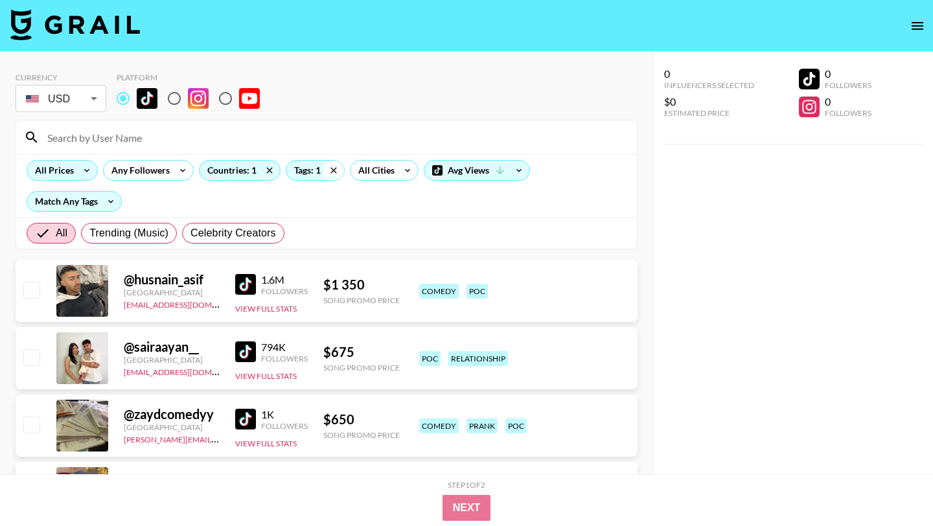
click at [330, 173] on icon at bounding box center [333, 170] width 21 height 19
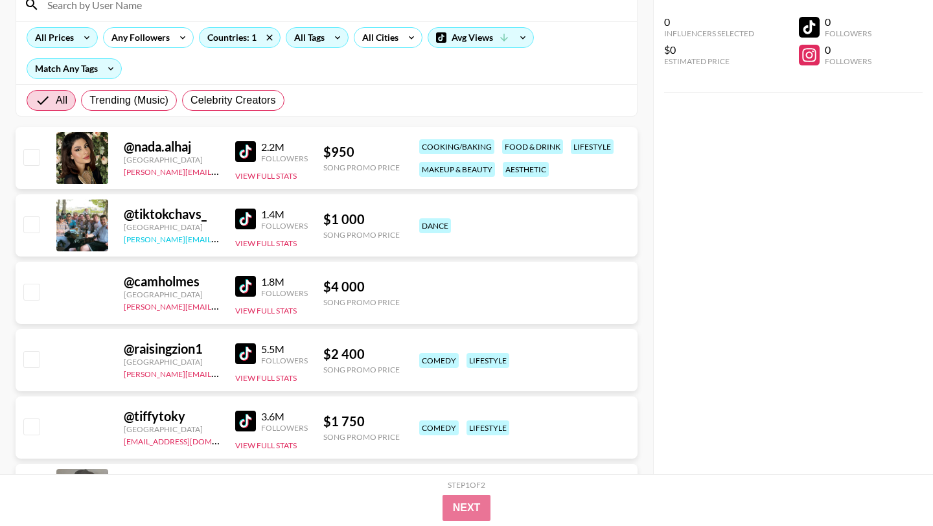
scroll to position [164, 0]
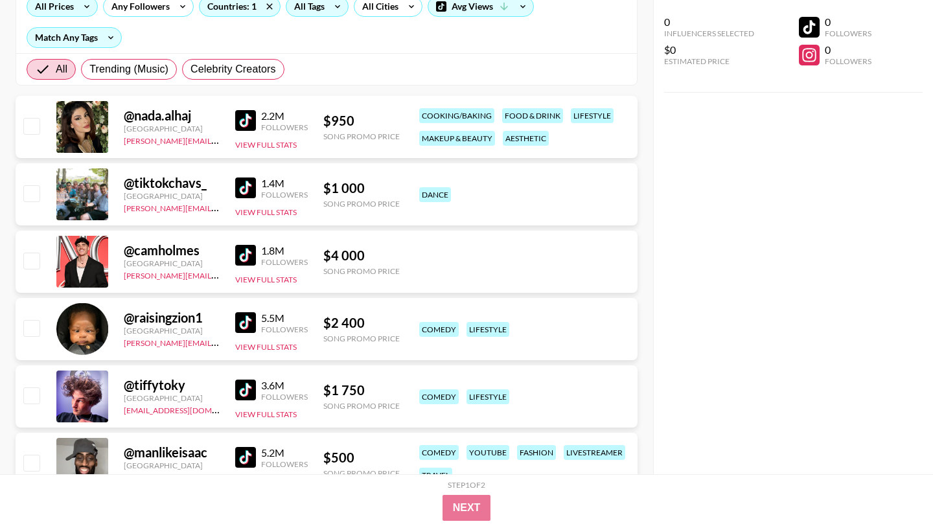
click at [252, 113] on img at bounding box center [245, 120] width 21 height 21
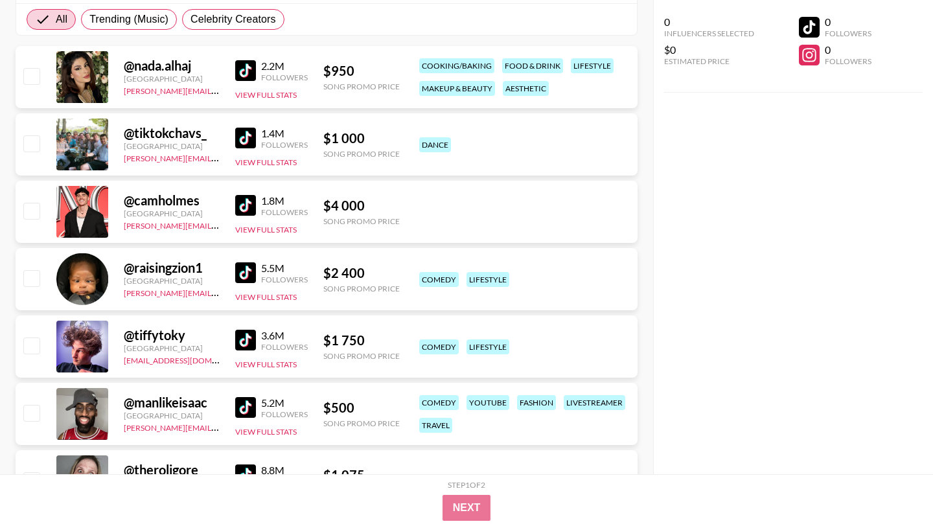
scroll to position [214, 0]
click at [247, 269] on img at bounding box center [245, 272] width 21 height 21
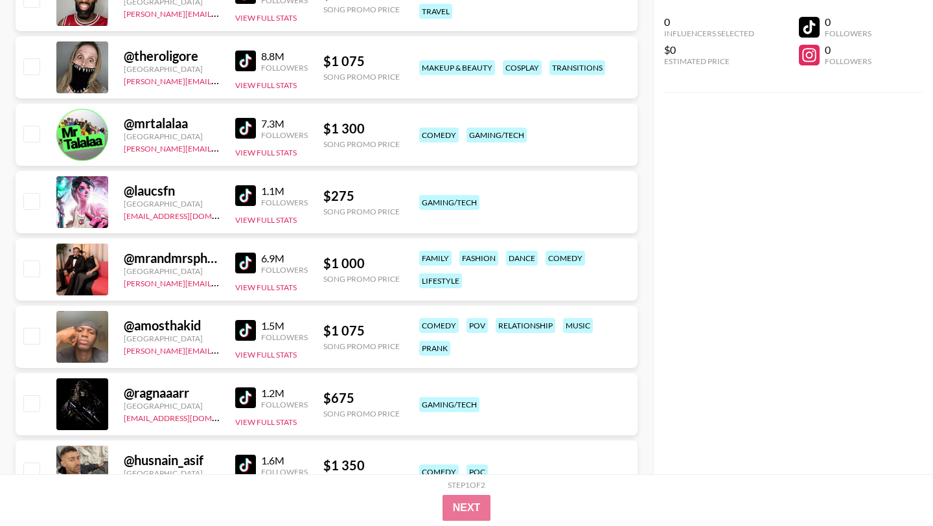
scroll to position [660, 0]
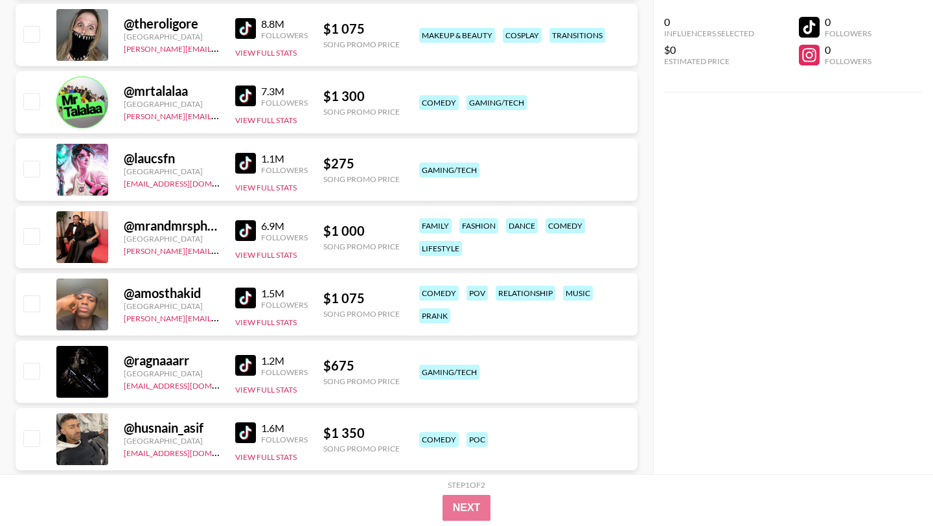
click at [249, 225] on img at bounding box center [245, 230] width 21 height 21
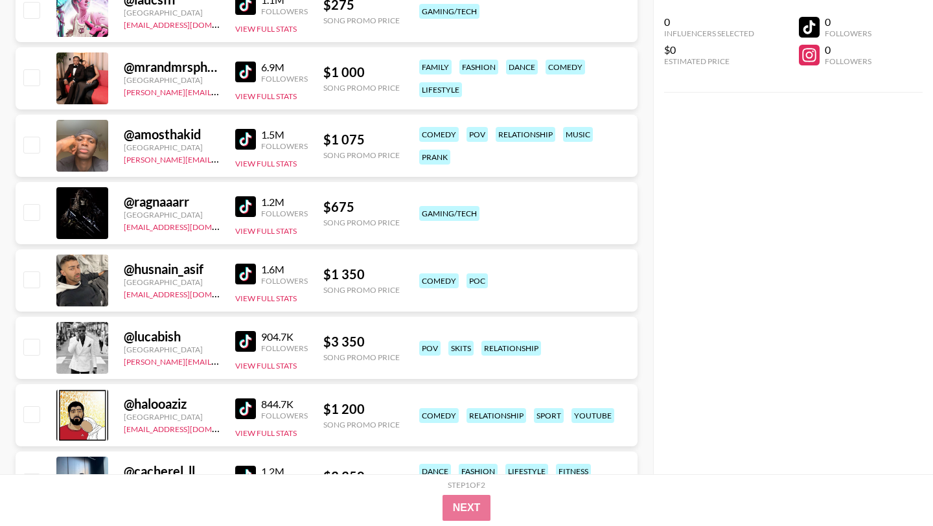
scroll to position [830, 0]
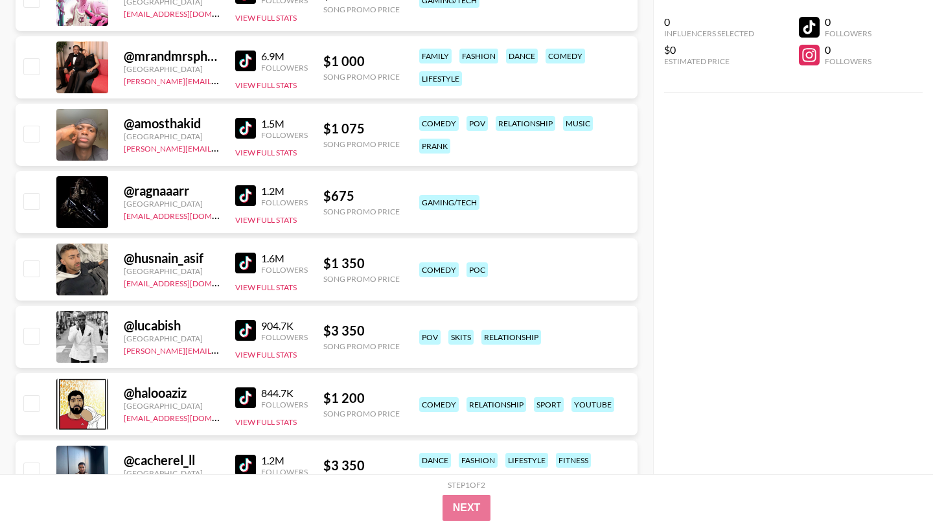
click at [247, 122] on img at bounding box center [245, 128] width 21 height 21
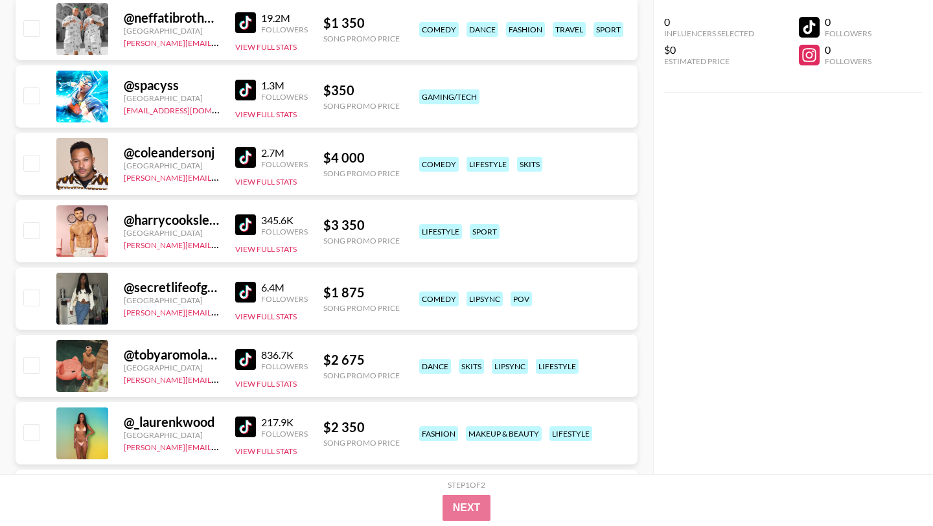
scroll to position [1365, 0]
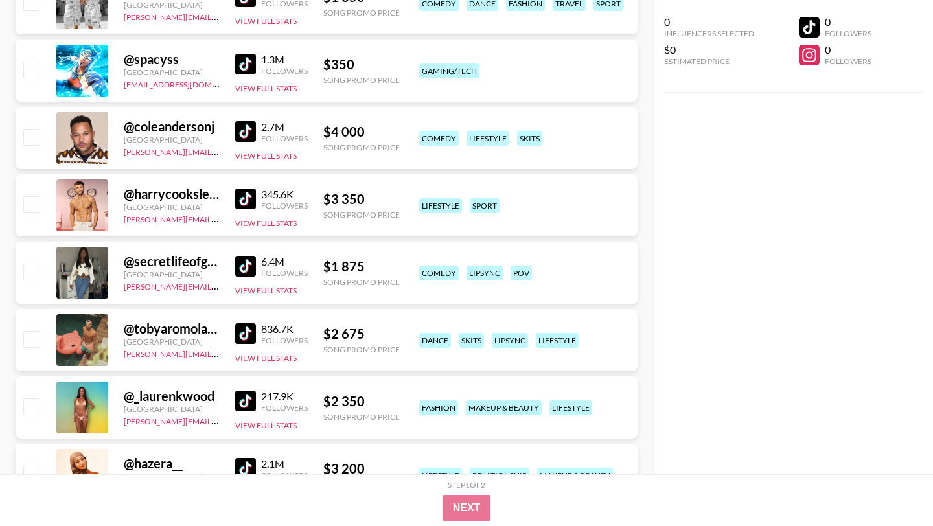
click at [241, 264] on img at bounding box center [245, 266] width 21 height 21
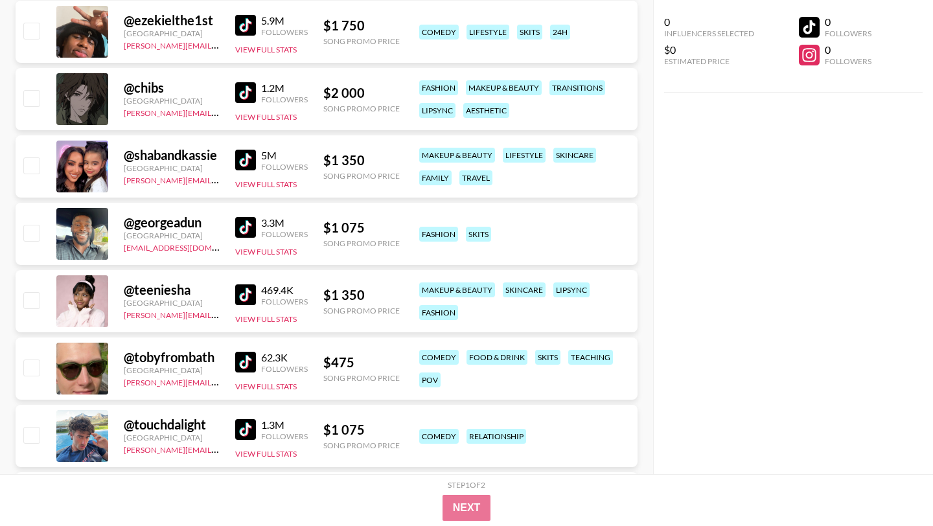
scroll to position [1881, 0]
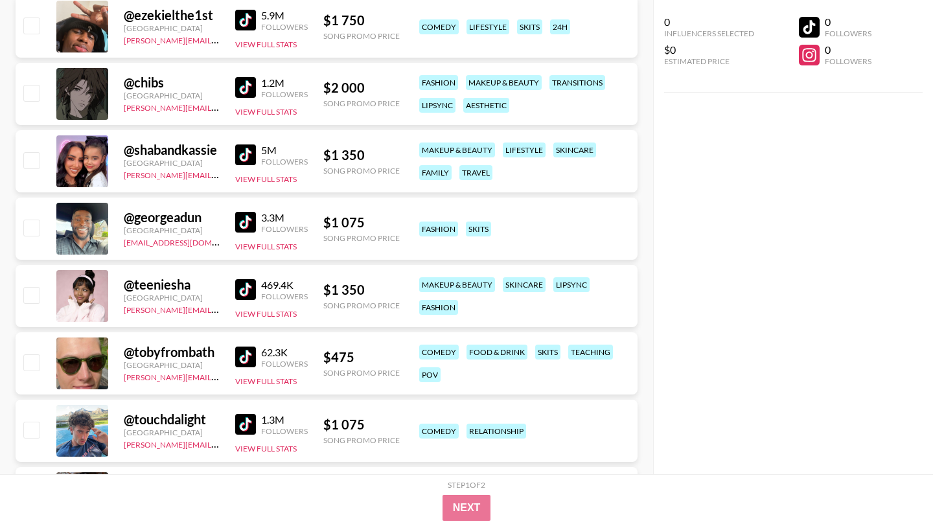
click at [252, 220] on img at bounding box center [245, 222] width 21 height 21
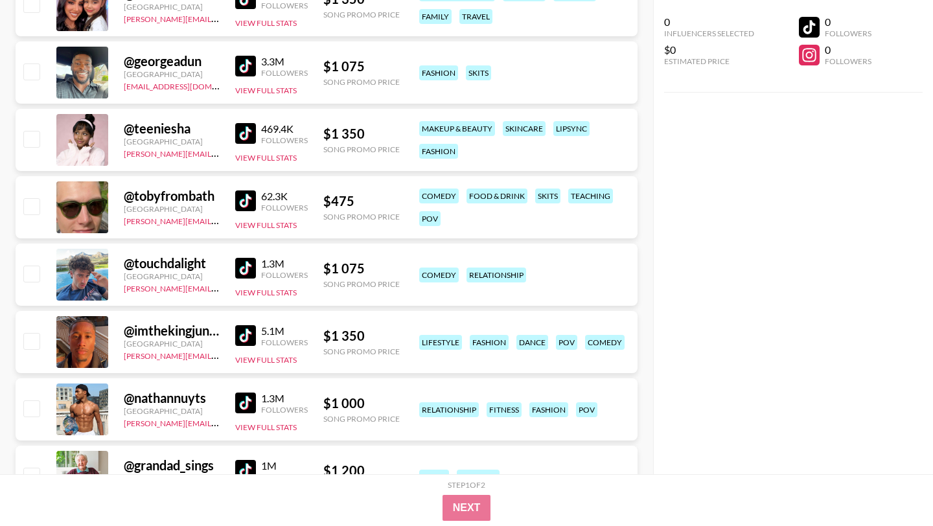
scroll to position [2208, 0]
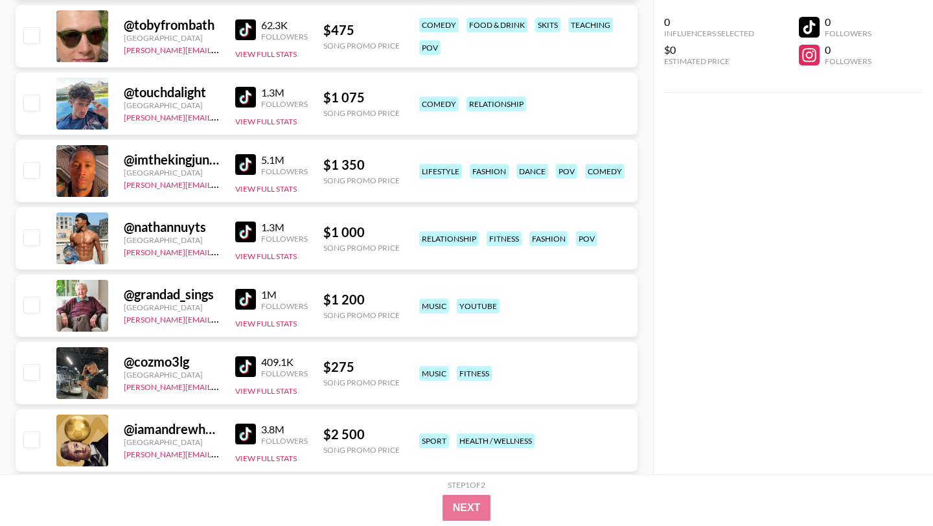
click at [240, 230] on img at bounding box center [245, 231] width 21 height 21
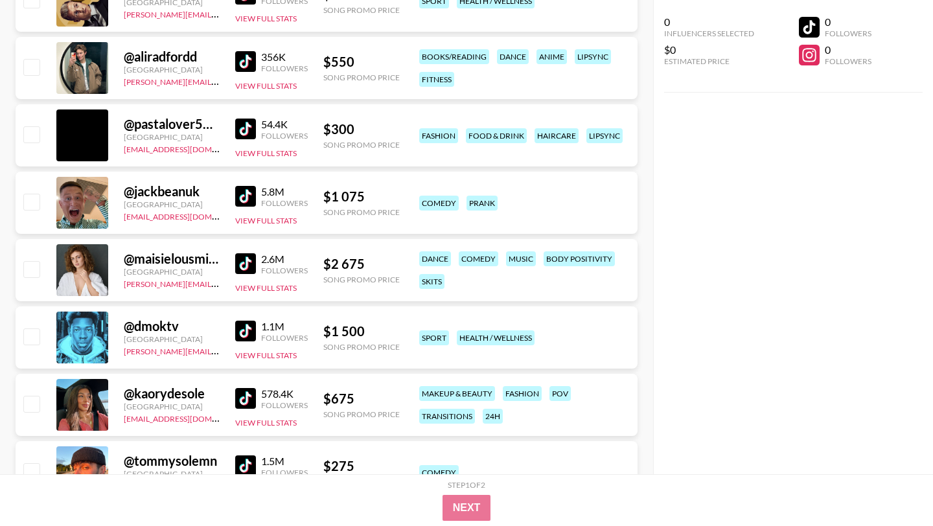
scroll to position [2649, 0]
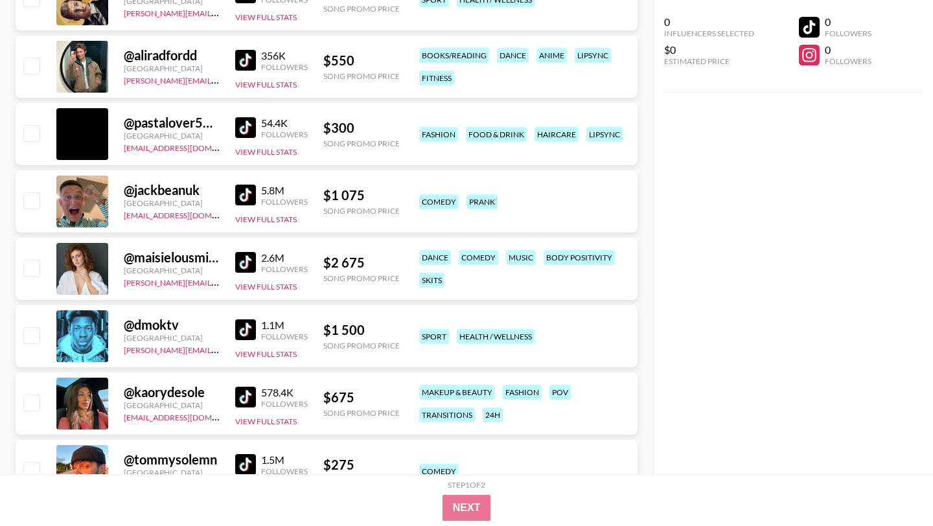
click at [242, 330] on img at bounding box center [245, 329] width 21 height 21
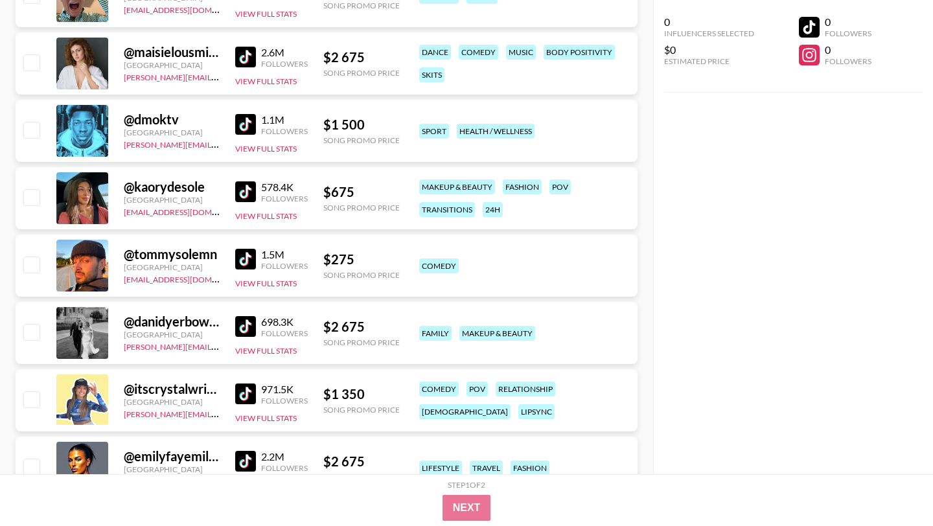
scroll to position [2857, 0]
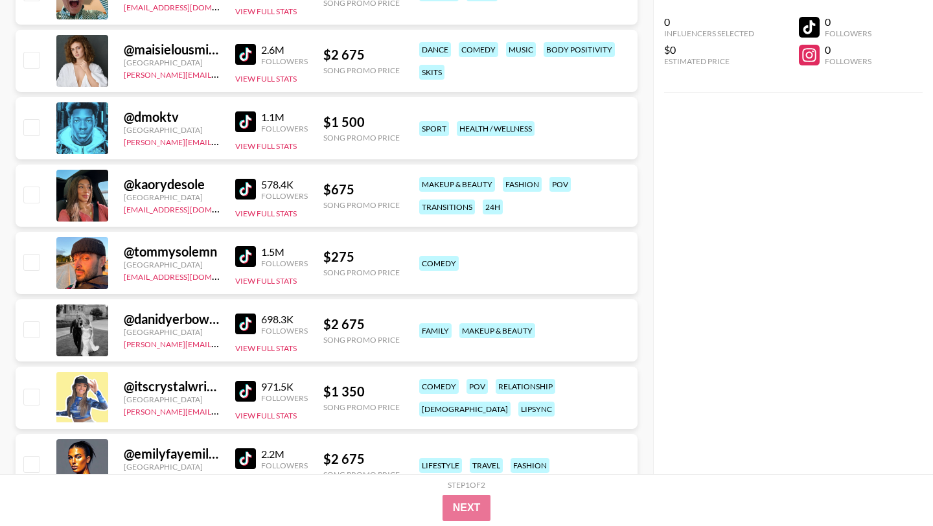
click at [243, 190] on img at bounding box center [245, 189] width 21 height 21
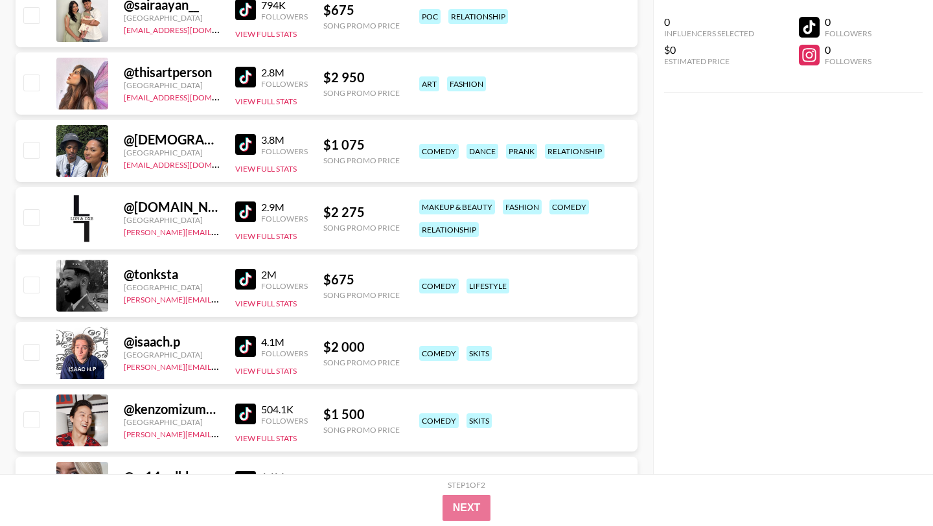
scroll to position [3576, 0]
click at [240, 140] on img at bounding box center [245, 143] width 21 height 21
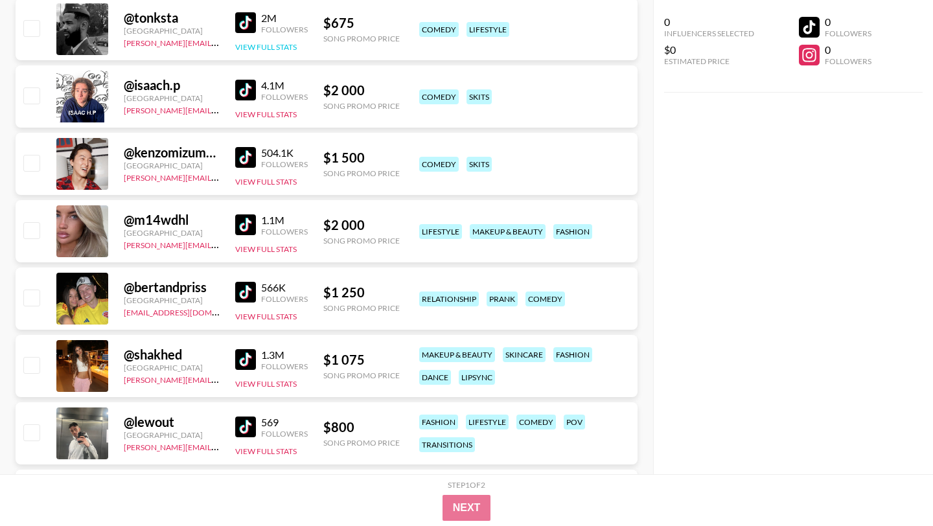
scroll to position [4039, 0]
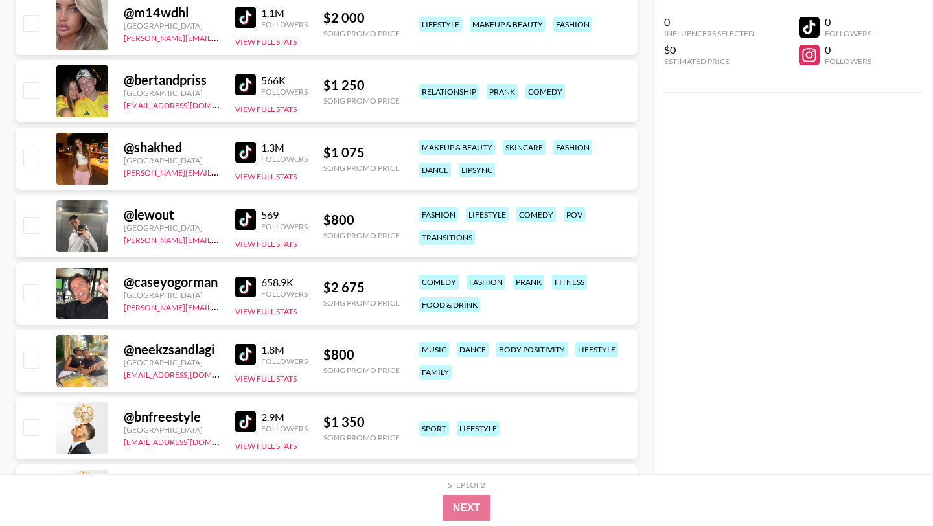
click at [244, 148] on img at bounding box center [245, 152] width 21 height 21
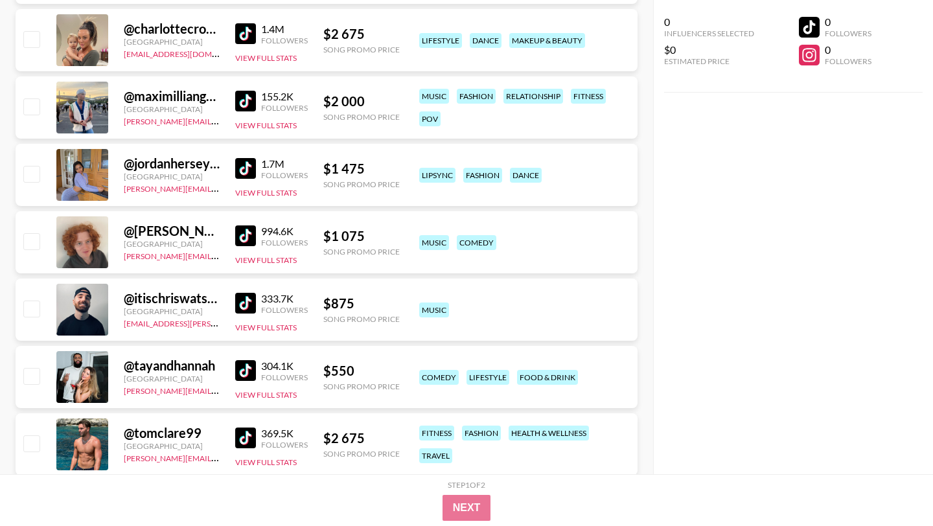
scroll to position [4836, 0]
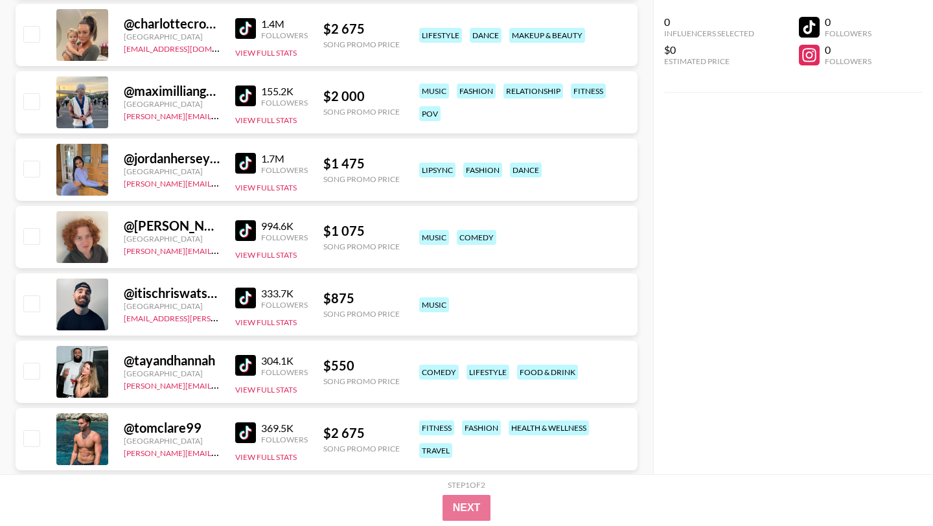
click at [237, 165] on img at bounding box center [245, 163] width 21 height 21
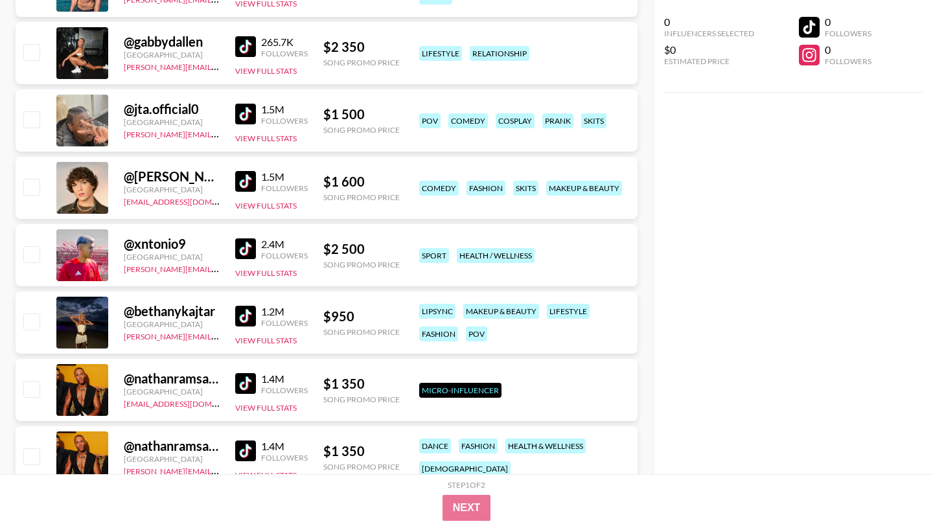
scroll to position [5291, 0]
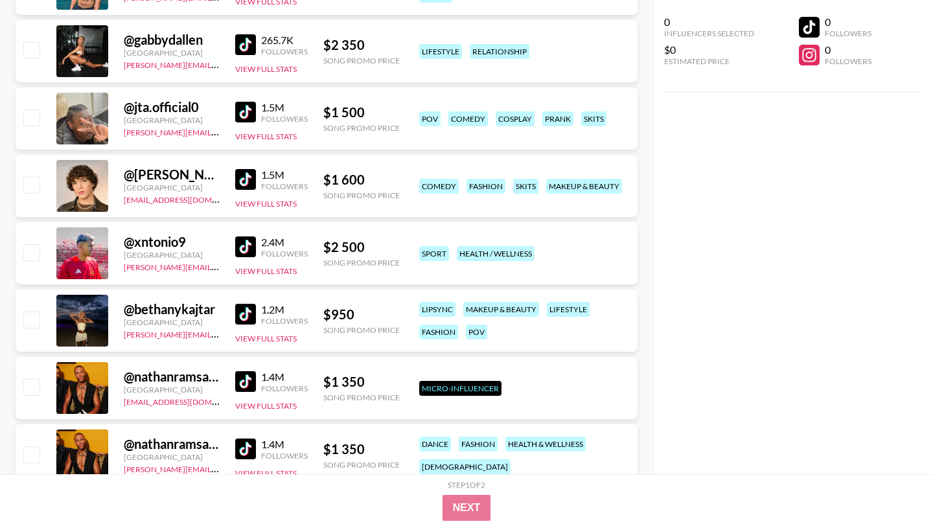
click at [245, 116] on img at bounding box center [245, 112] width 21 height 21
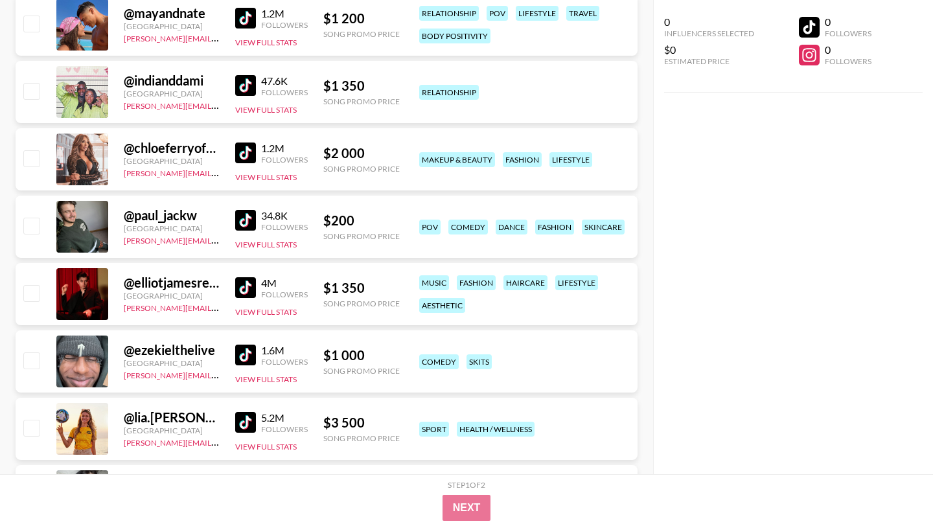
scroll to position [6068, 0]
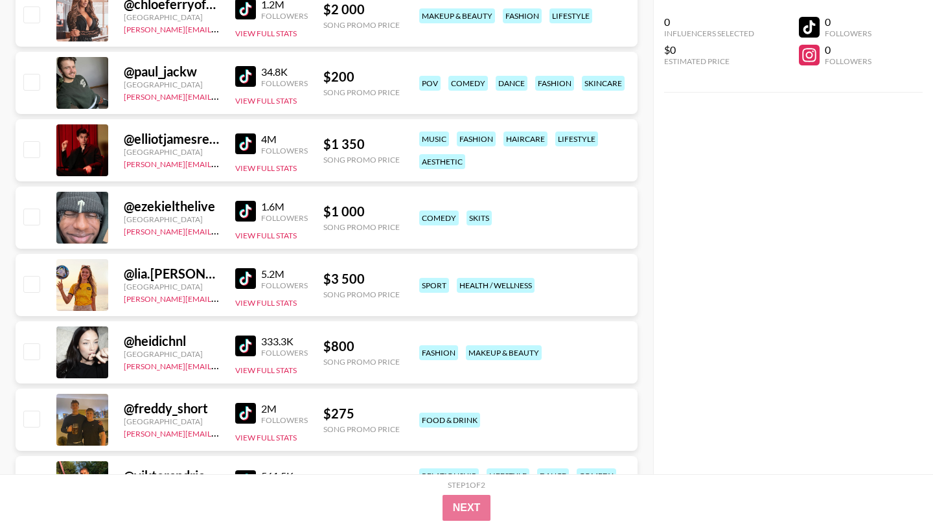
click at [248, 209] on img at bounding box center [245, 211] width 21 height 21
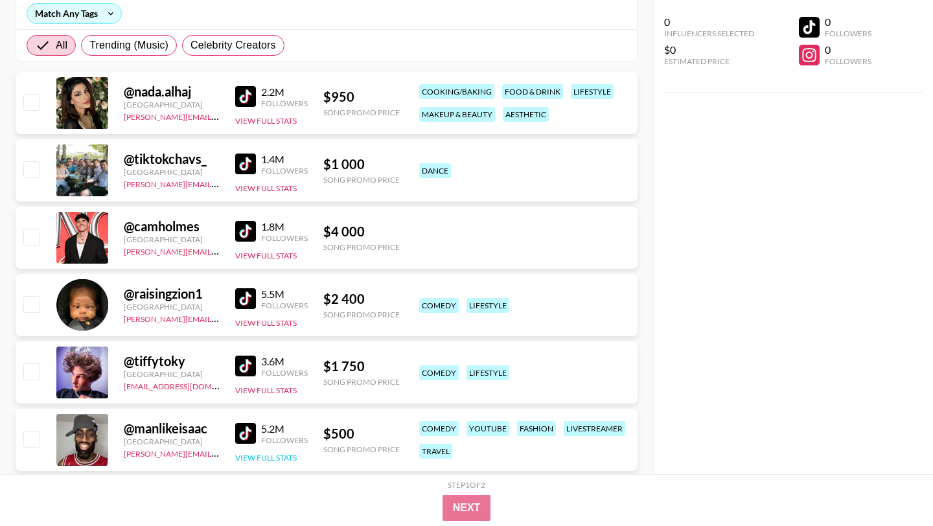
scroll to position [0, 0]
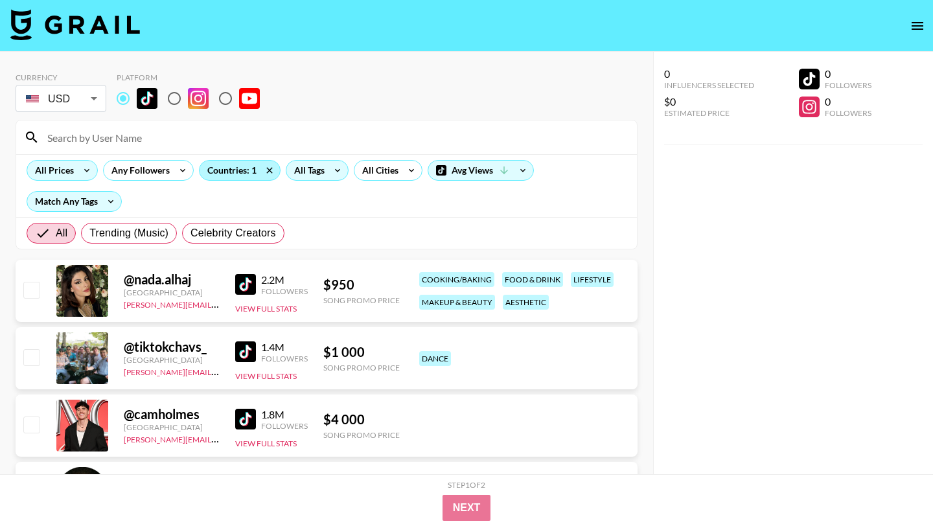
click at [225, 168] on div "Countries: 1" at bounding box center [239, 170] width 80 height 19
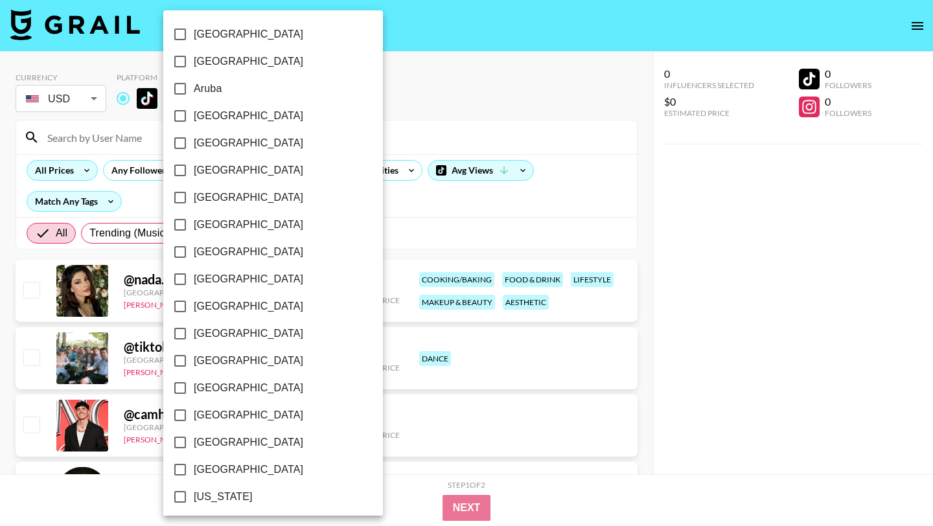
scroll to position [984, 0]
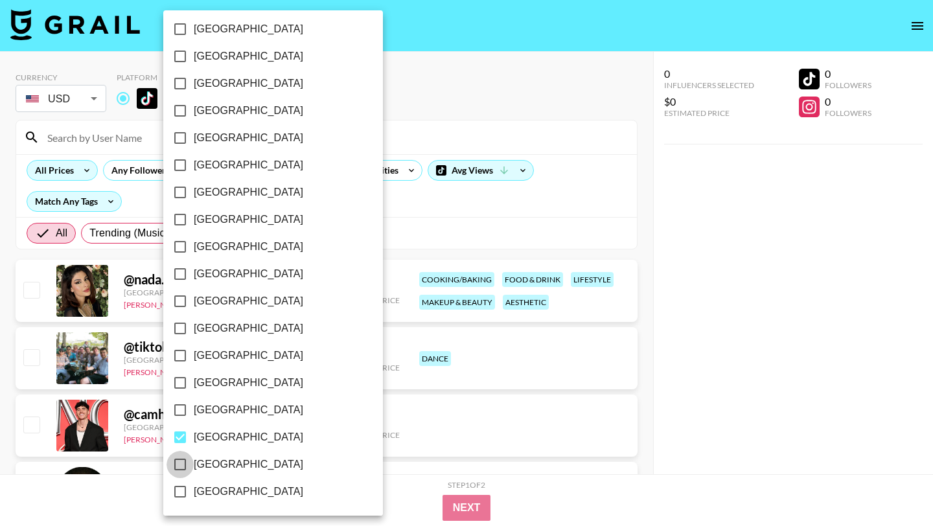
click at [179, 466] on input "[GEOGRAPHIC_DATA]" at bounding box center [179, 464] width 27 height 27
checkbox input "true"
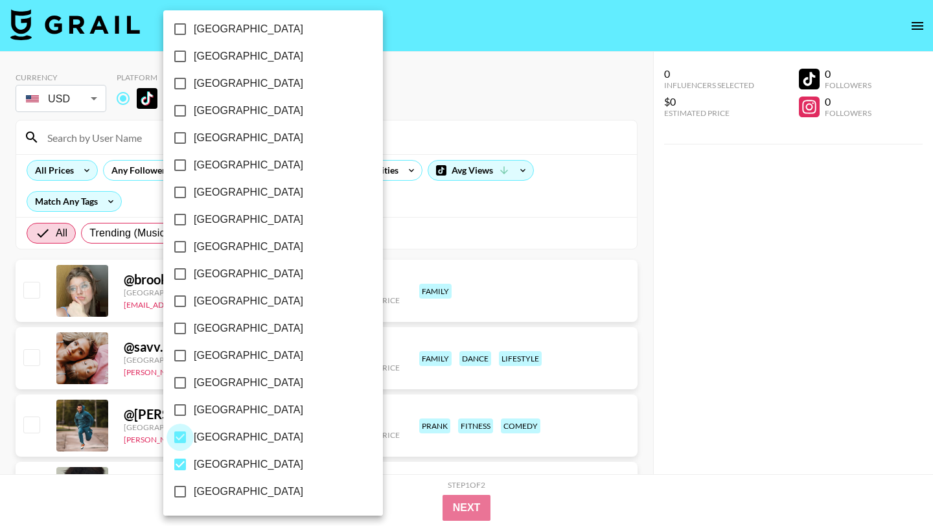
click at [180, 436] on input "[GEOGRAPHIC_DATA]" at bounding box center [179, 437] width 27 height 27
checkbox input "false"
click at [498, 248] on div at bounding box center [466, 263] width 933 height 526
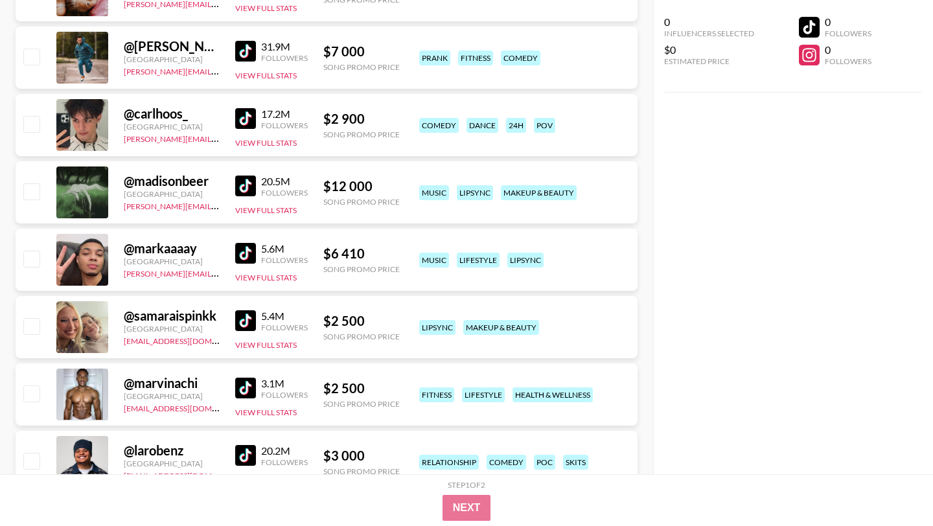
scroll to position [271, 0]
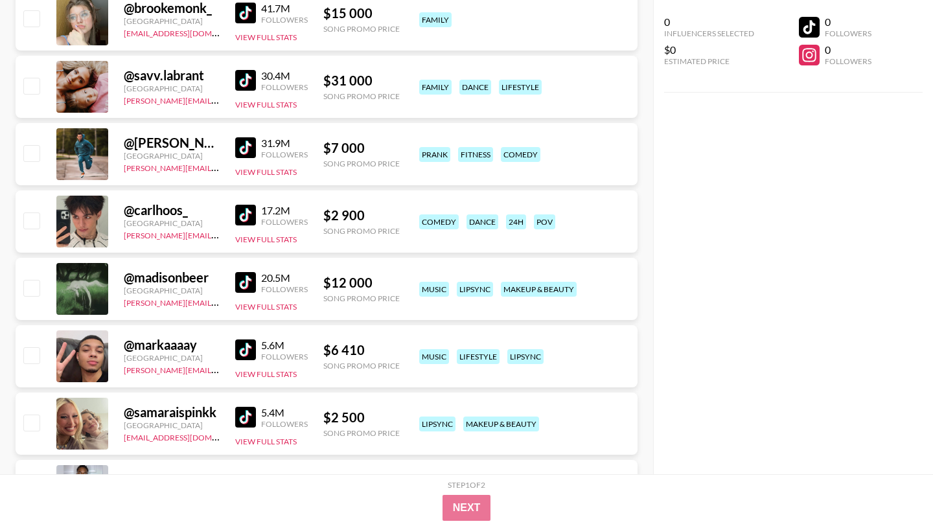
click at [247, 148] on img at bounding box center [245, 147] width 21 height 21
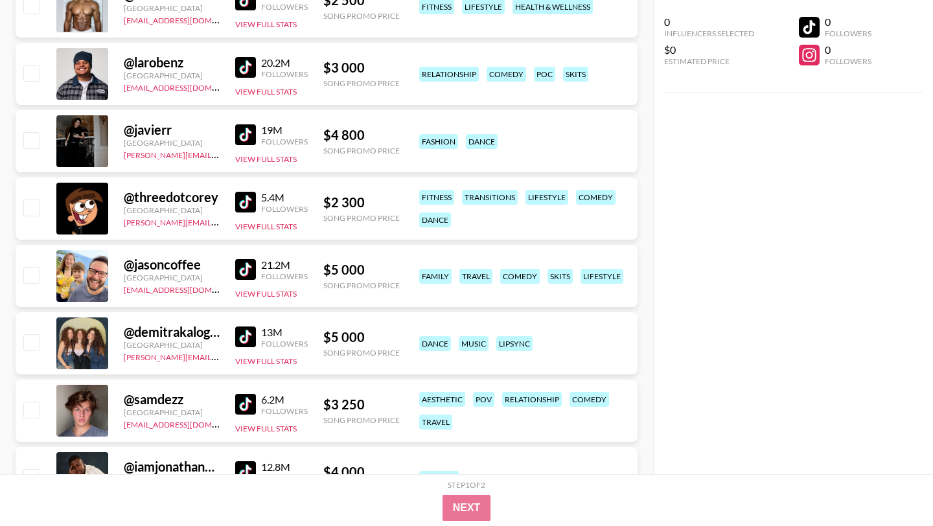
scroll to position [759, 0]
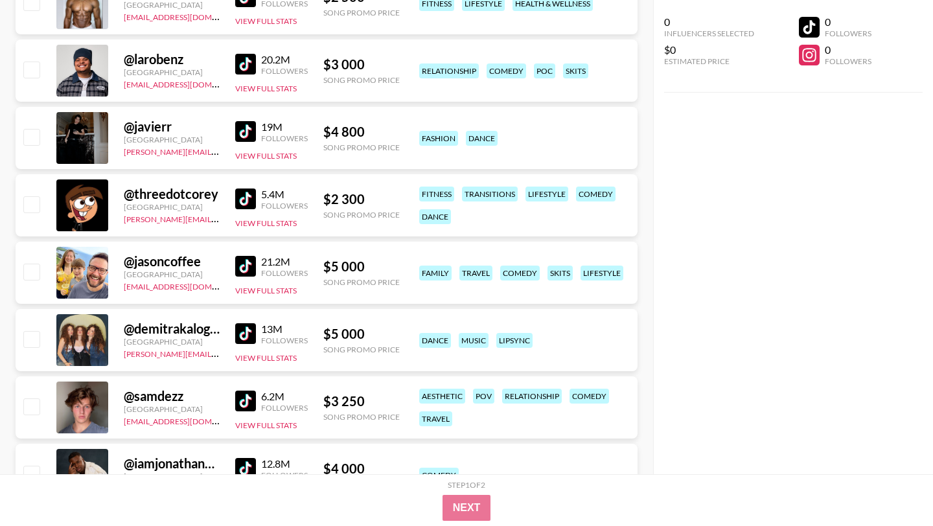
click at [247, 327] on img at bounding box center [245, 333] width 21 height 21
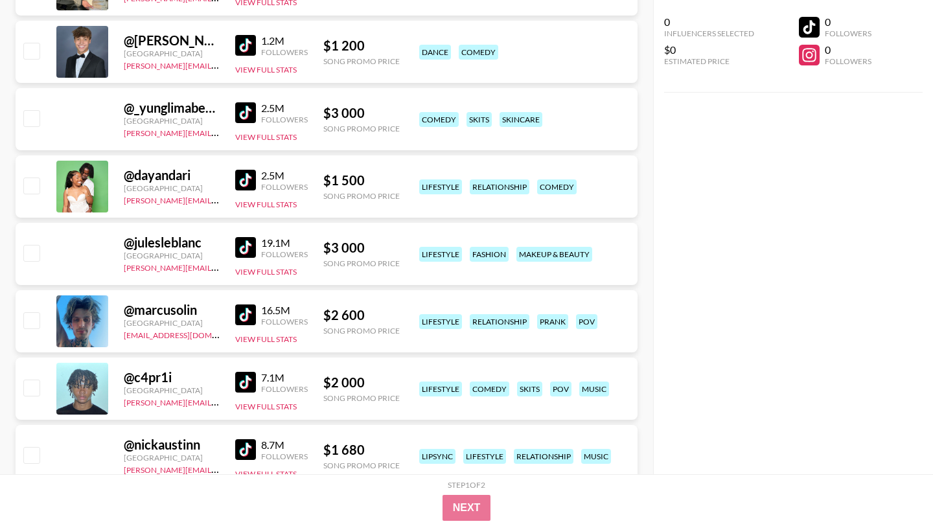
scroll to position [2395, 0]
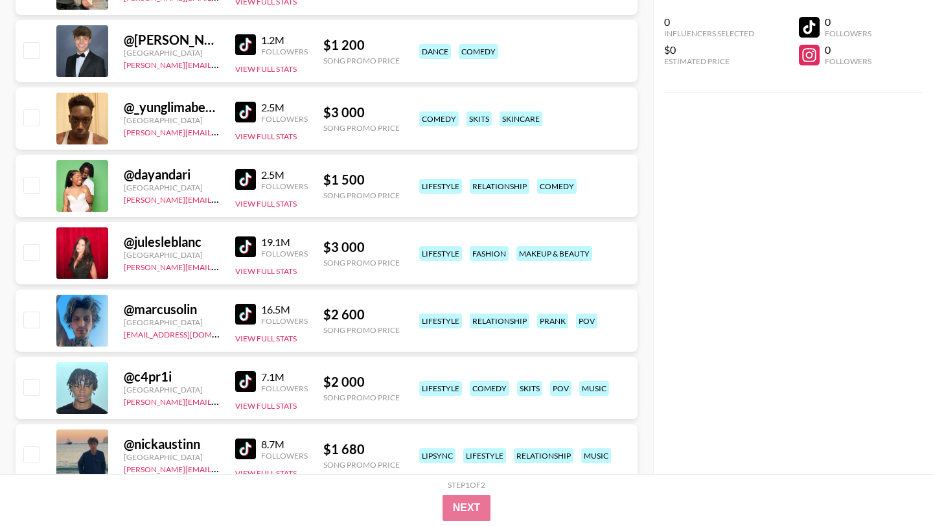
click at [244, 179] on img at bounding box center [245, 179] width 21 height 21
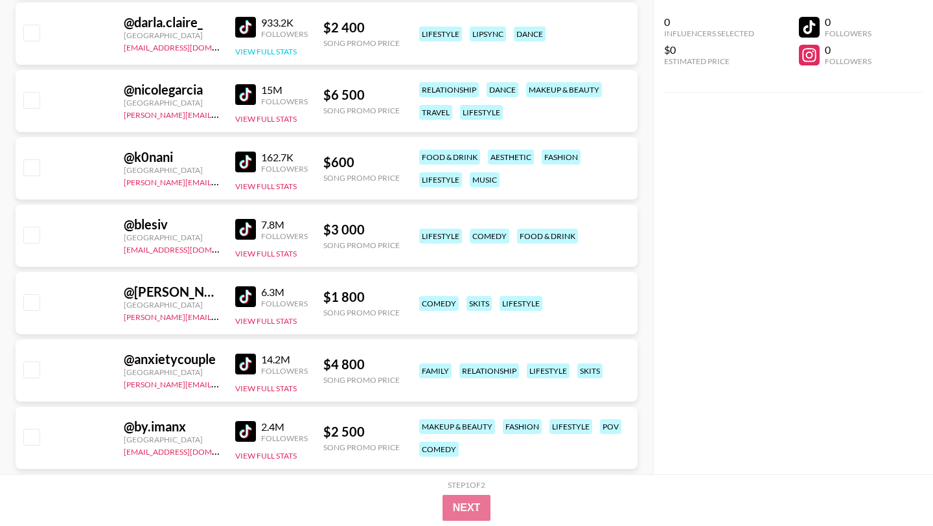
scroll to position [4366, 0]
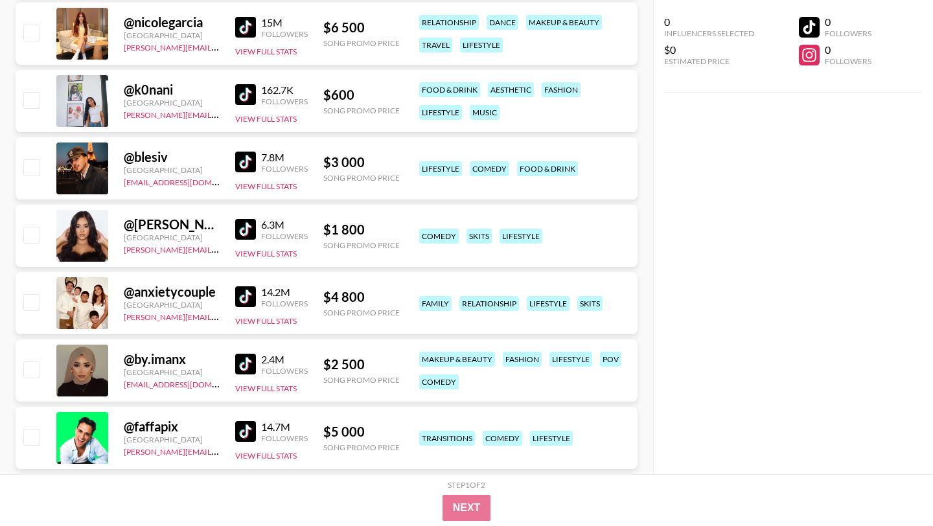
click at [247, 220] on img at bounding box center [245, 229] width 21 height 21
